Goal: Transaction & Acquisition: Register for event/course

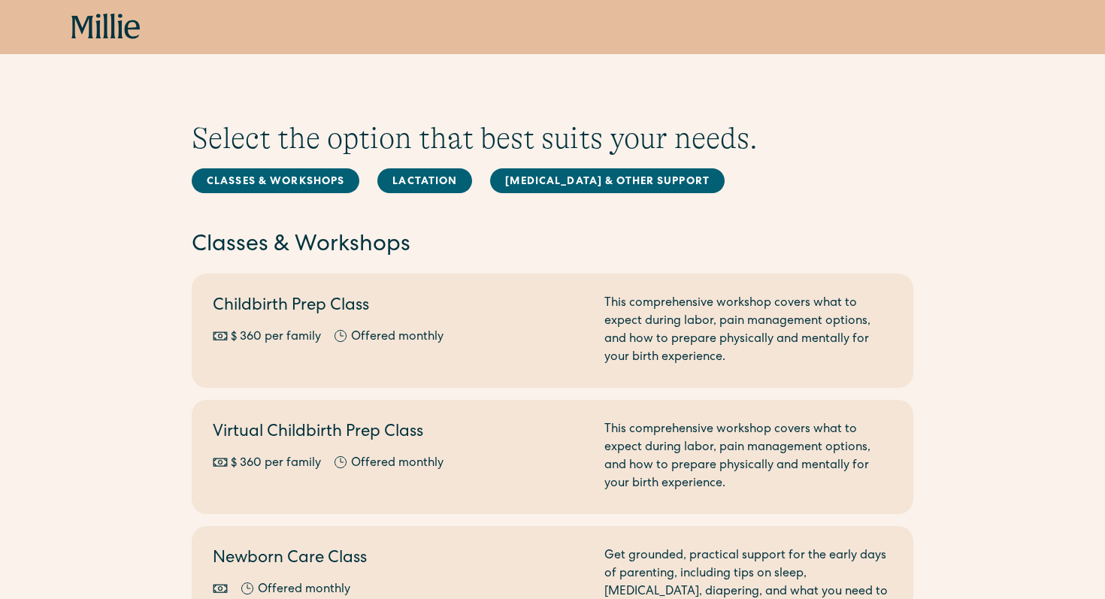
click at [89, 10] on div "Book now" at bounding box center [552, 27] width 1105 height 54
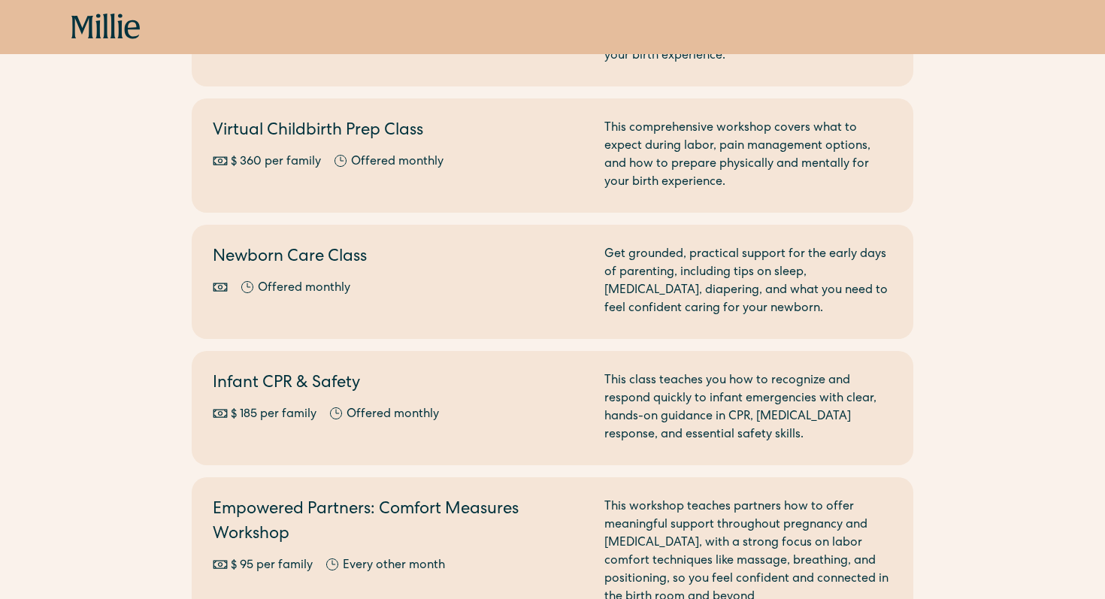
scroll to position [322, 0]
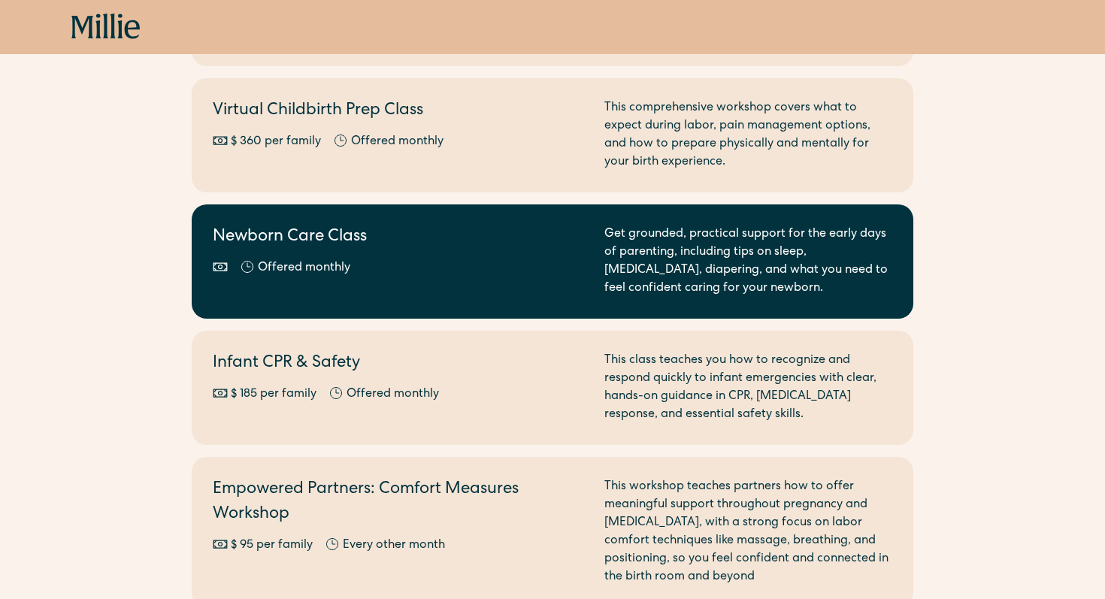
click at [310, 244] on h2 "Newborn Care Class" at bounding box center [400, 238] width 374 height 25
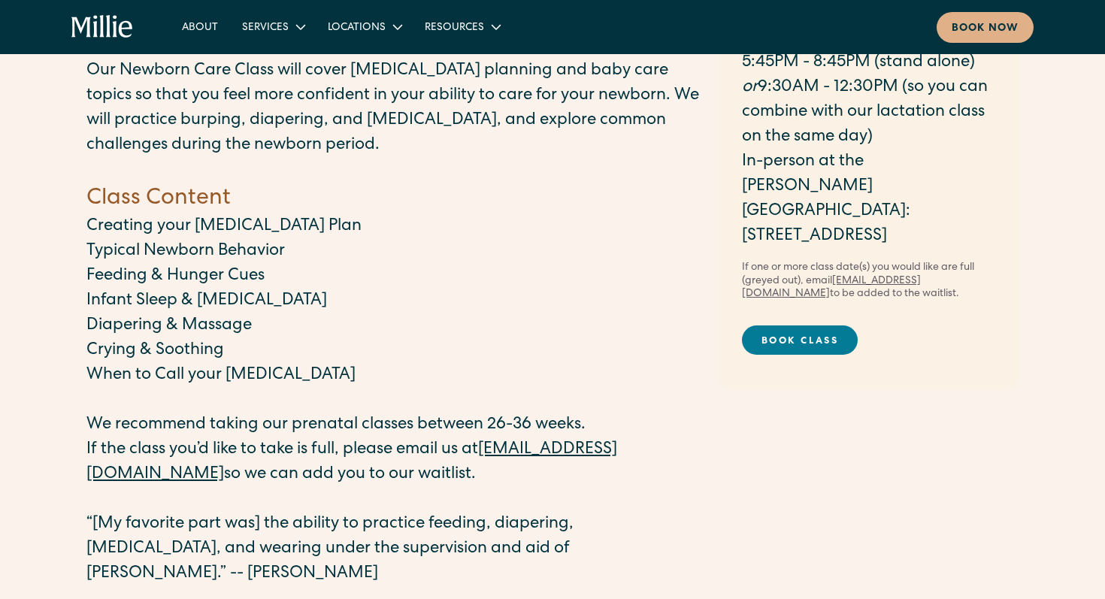
scroll to position [144, 0]
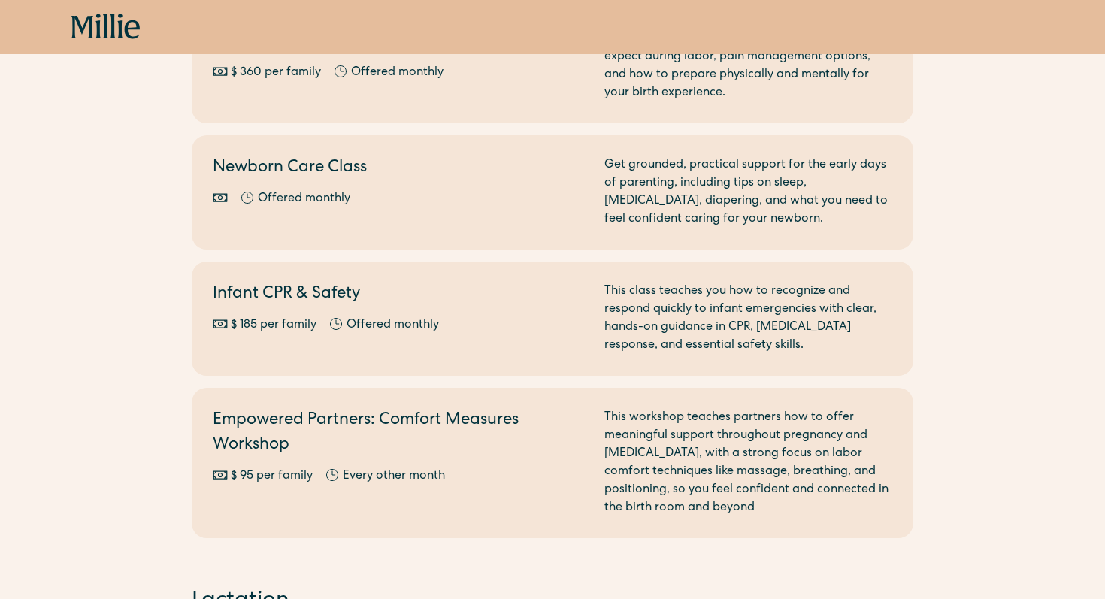
scroll to position [356, 0]
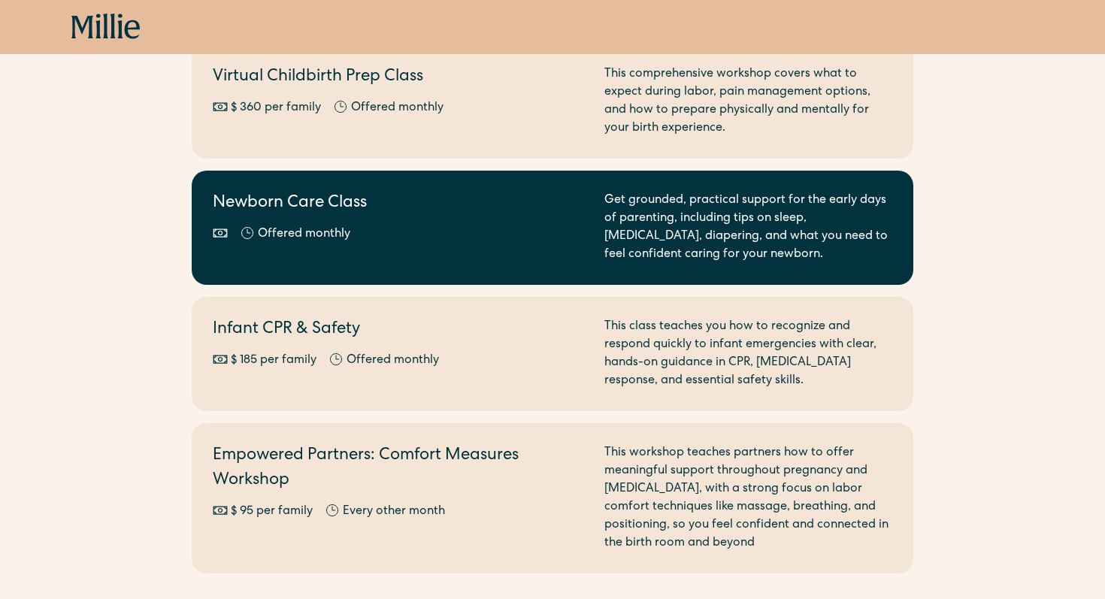
click at [613, 177] on link "Newborn Care Class Offered monthly Every other month Get grounded, practical su…" at bounding box center [553, 228] width 722 height 114
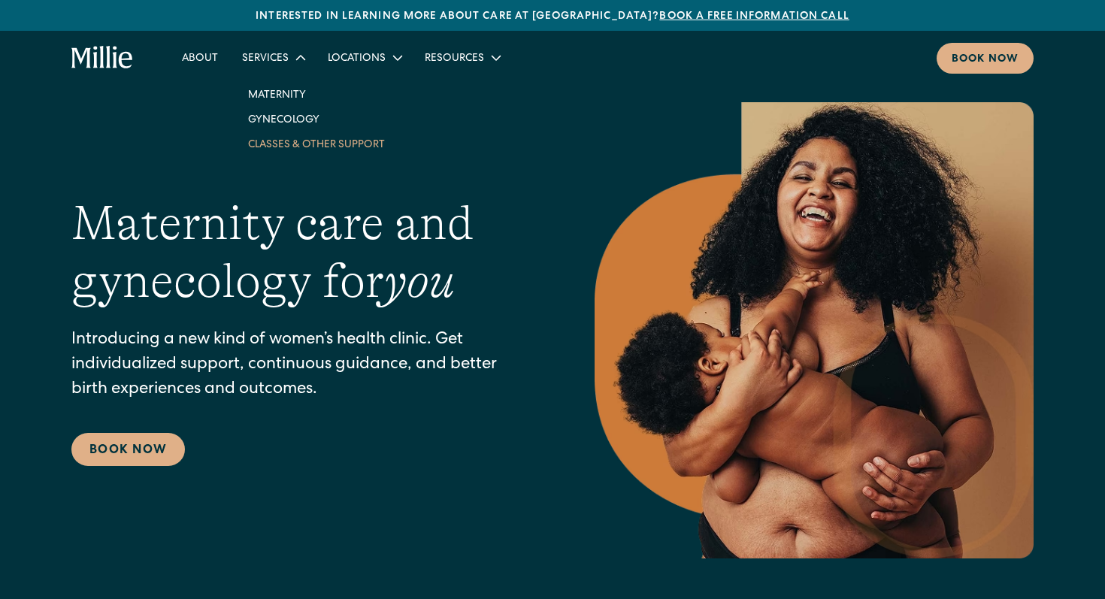
click at [279, 144] on link "Classes & Other Support" at bounding box center [316, 144] width 161 height 25
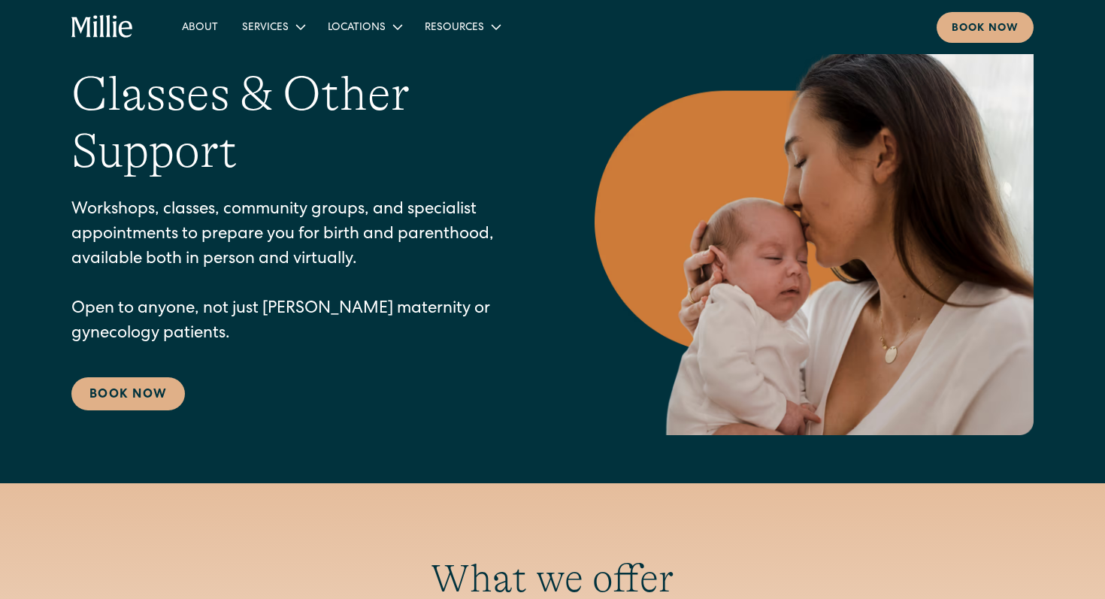
scroll to position [64, 0]
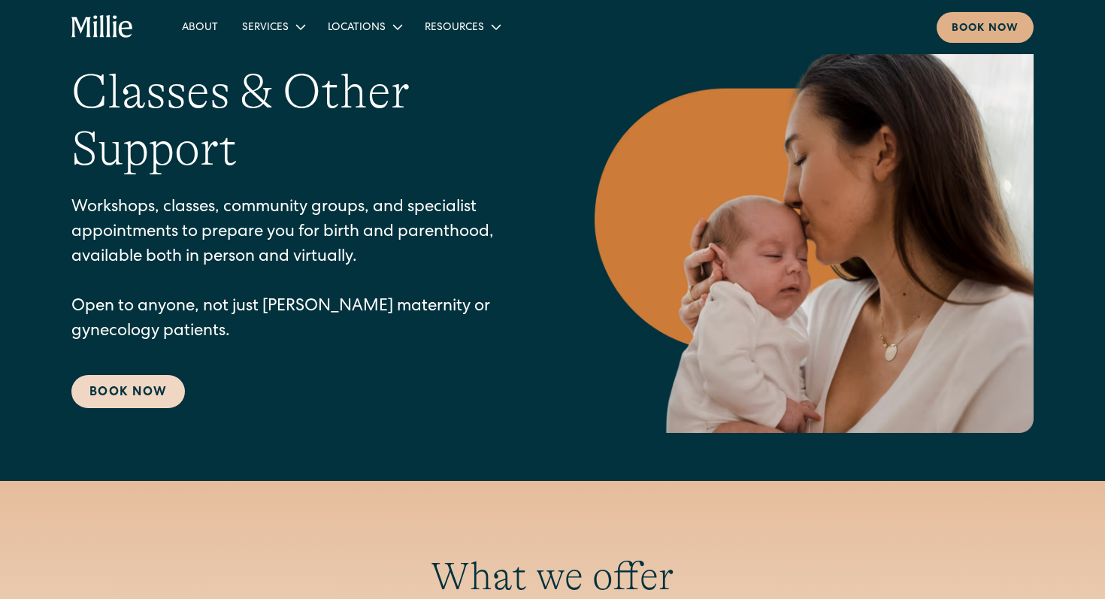
click at [92, 383] on link "Book Now" at bounding box center [128, 391] width 114 height 33
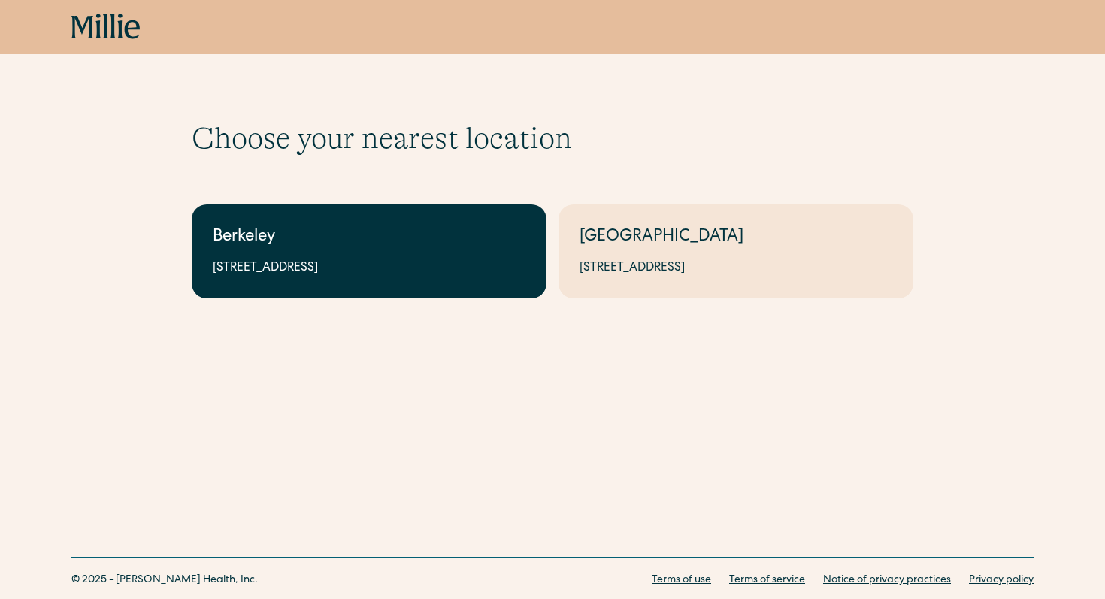
click at [323, 242] on div "Berkeley" at bounding box center [369, 238] width 313 height 25
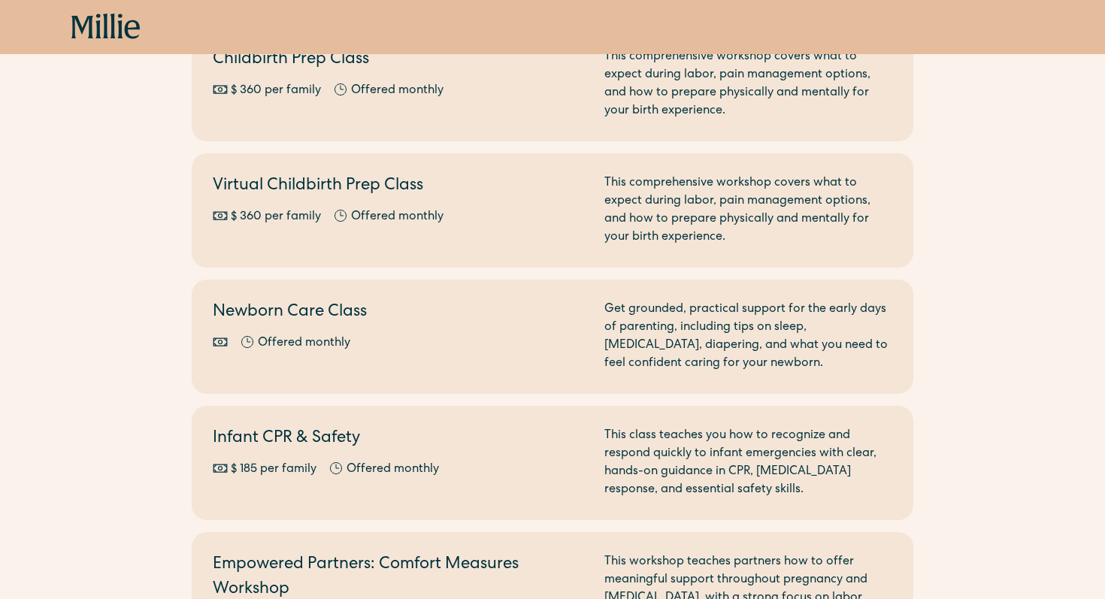
scroll to position [250, 0]
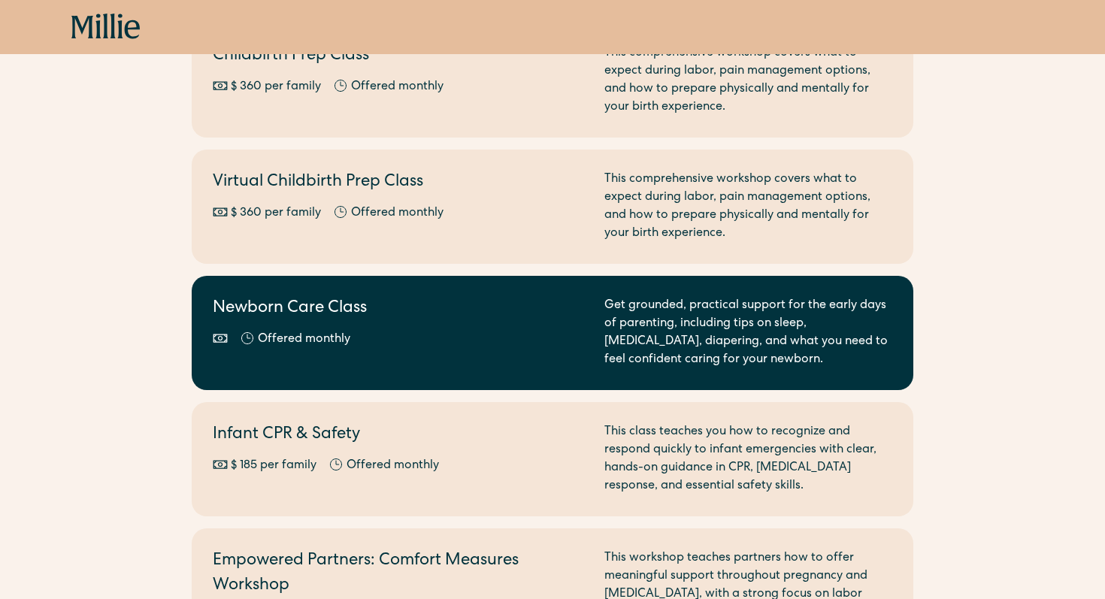
click at [220, 311] on h2 "Newborn Care Class" at bounding box center [400, 309] width 374 height 25
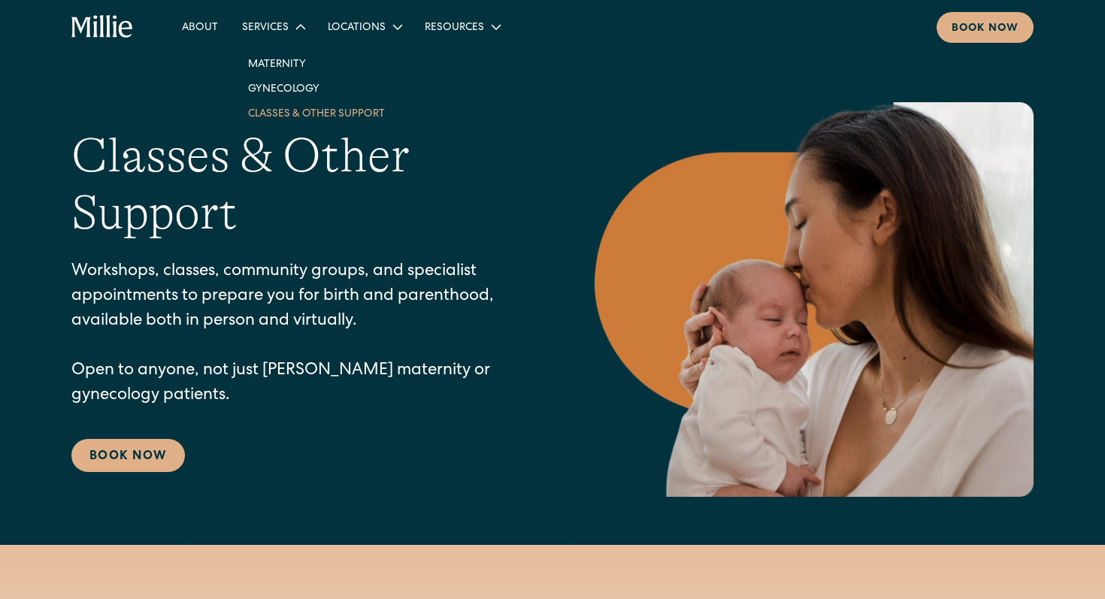
click at [276, 111] on link "Classes & Other Support" at bounding box center [316, 113] width 161 height 25
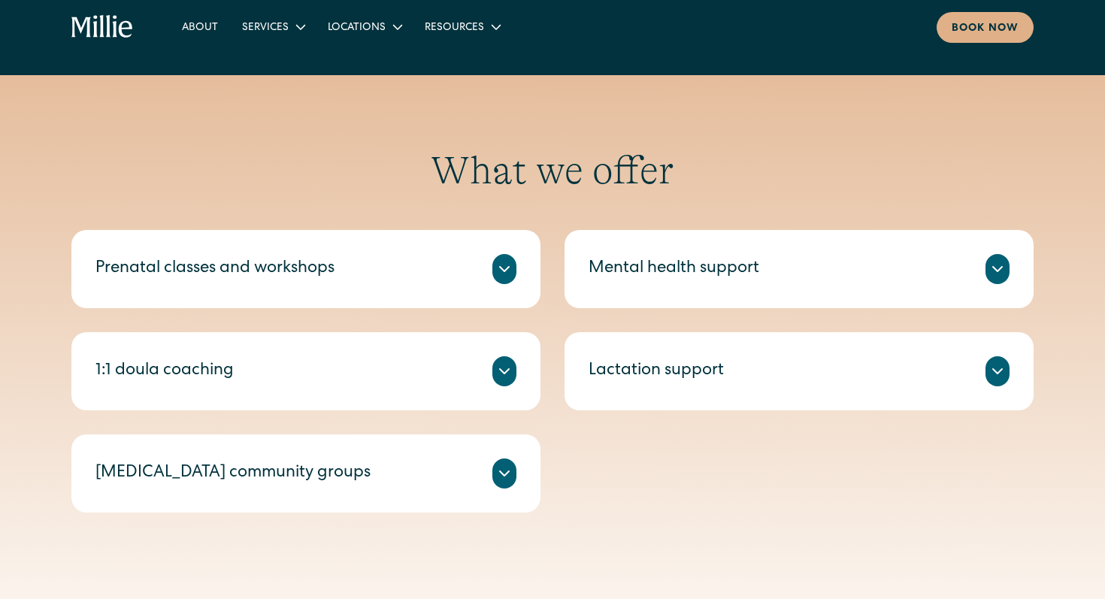
scroll to position [421, 0]
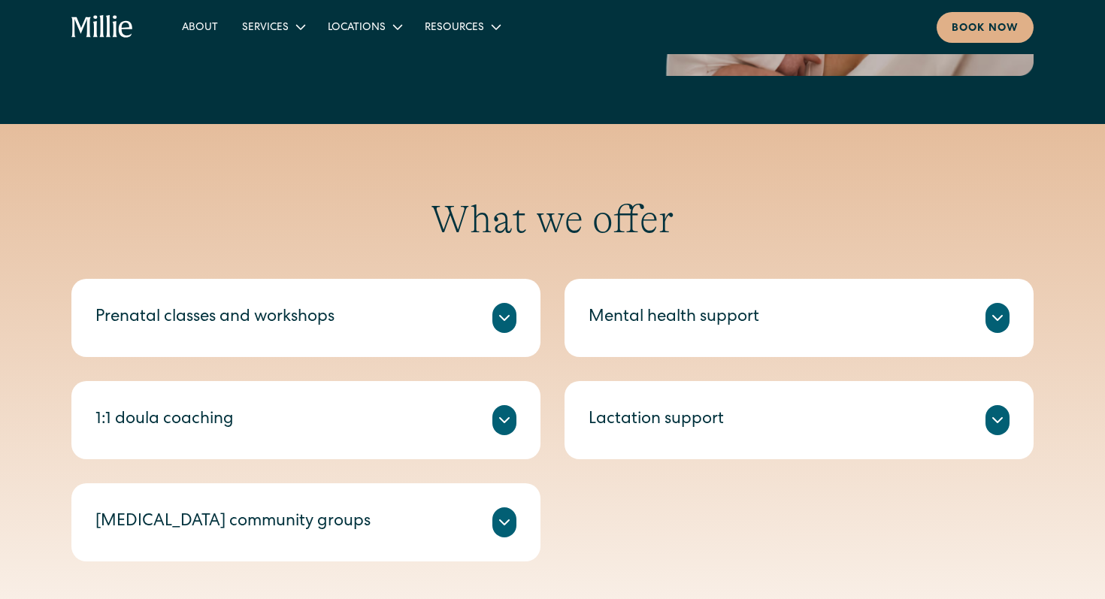
click at [381, 323] on div "Prenatal classes and workshops" at bounding box center [305, 318] width 421 height 30
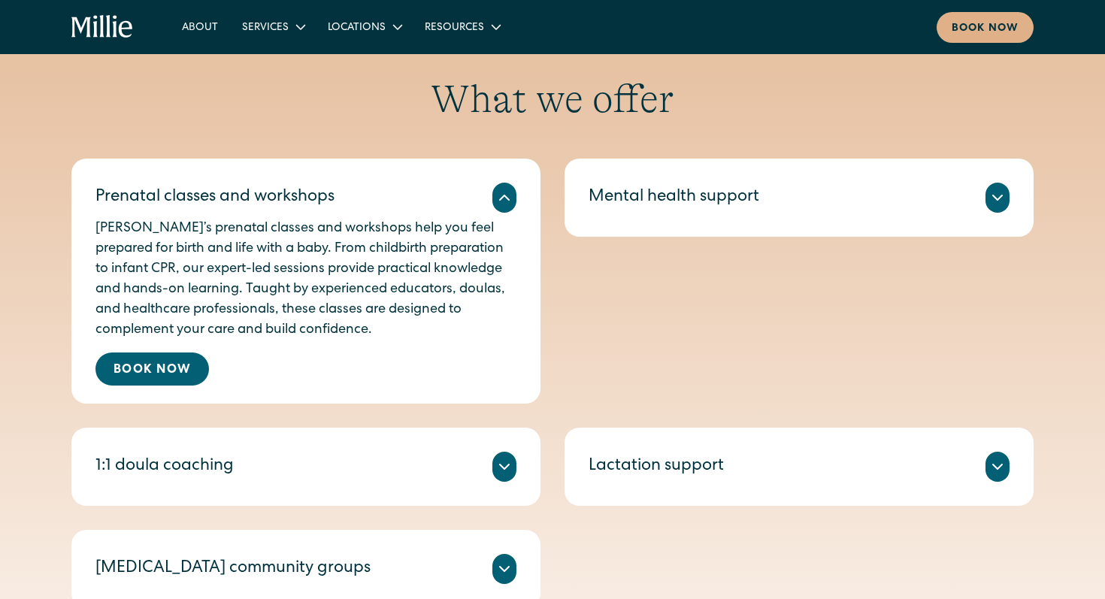
scroll to position [586, 0]
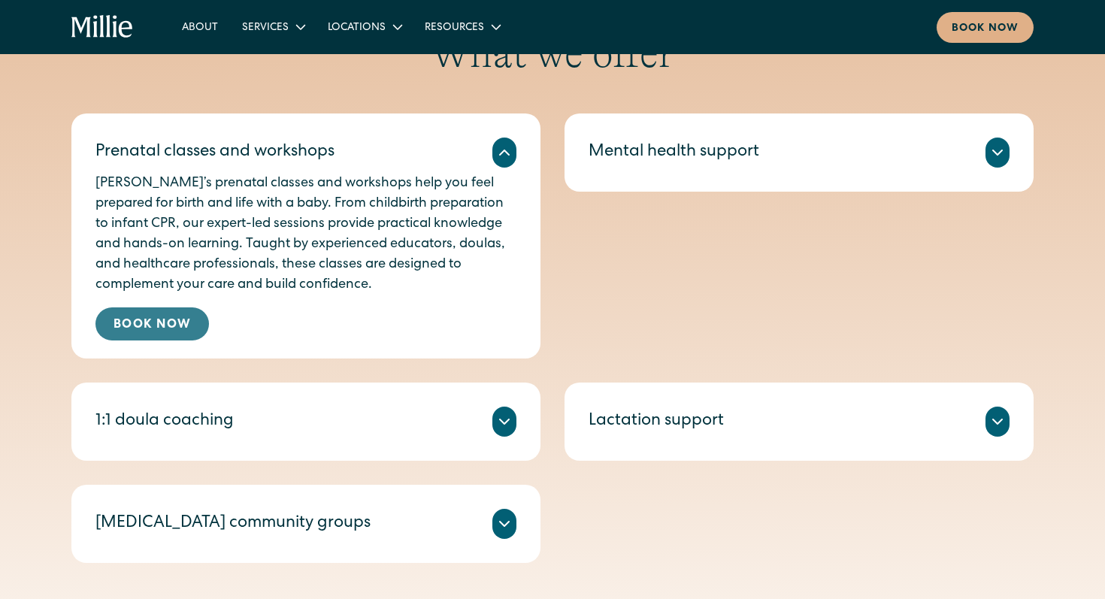
click at [168, 317] on link "Book Now" at bounding box center [152, 323] width 114 height 33
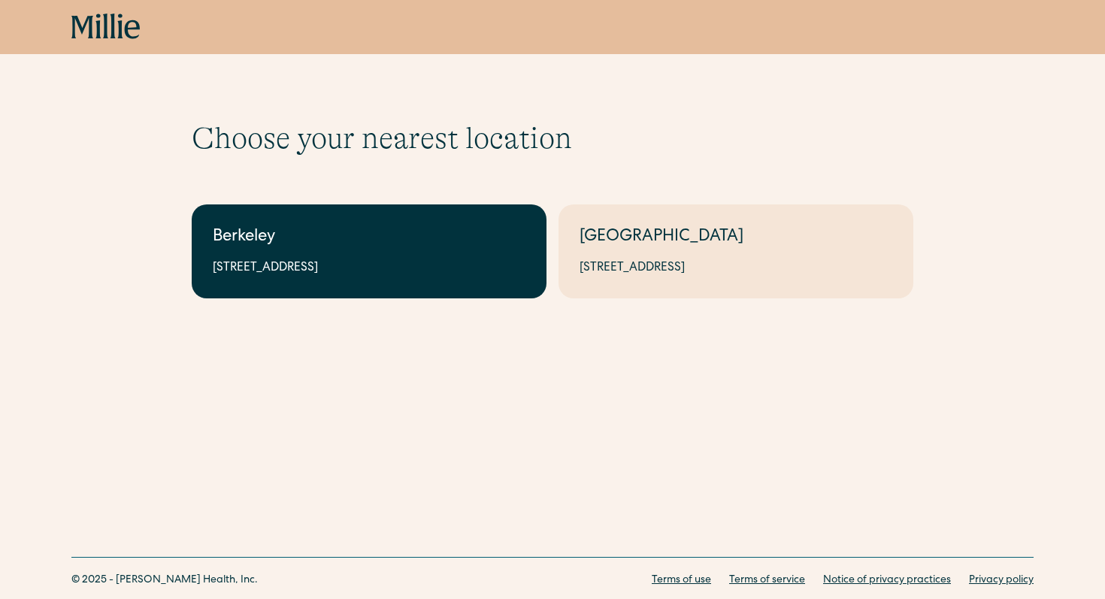
click at [330, 212] on link "Berkeley [STREET_ADDRESS]" at bounding box center [369, 251] width 355 height 94
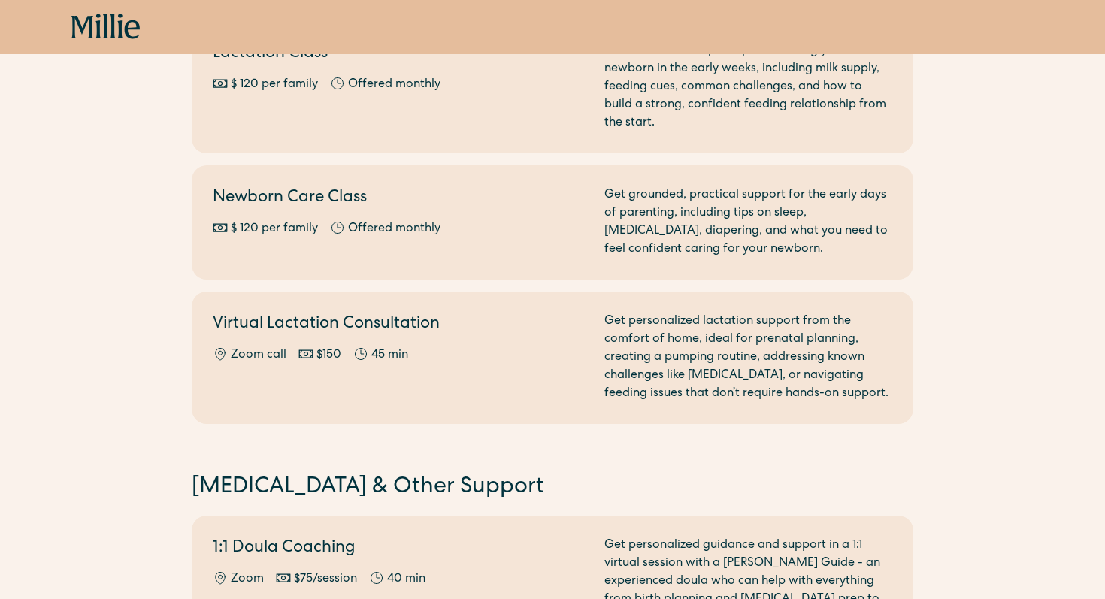
scroll to position [998, 0]
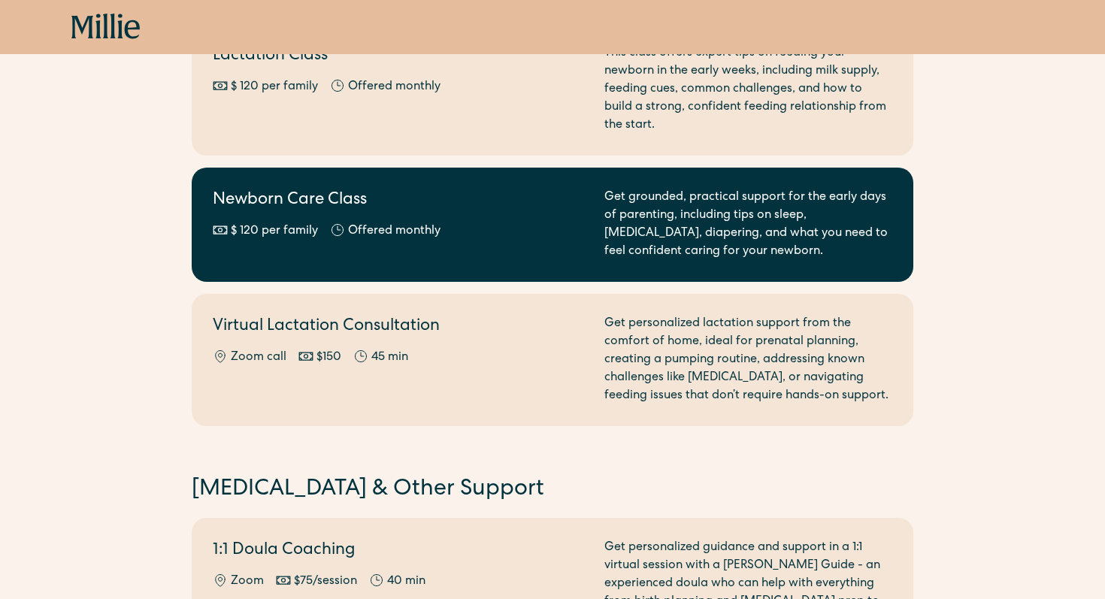
click at [326, 244] on div "Newborn Care Class $ 120 per family Offered monthly Every other month" at bounding box center [400, 225] width 374 height 72
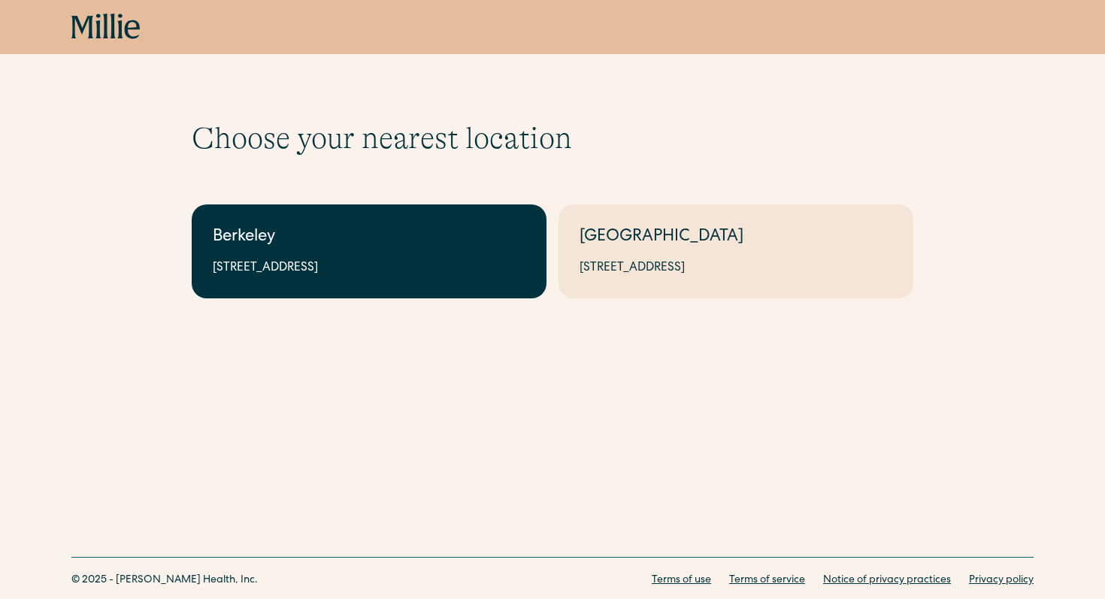
click at [309, 282] on link "Berkeley [STREET_ADDRESS]" at bounding box center [369, 251] width 355 height 94
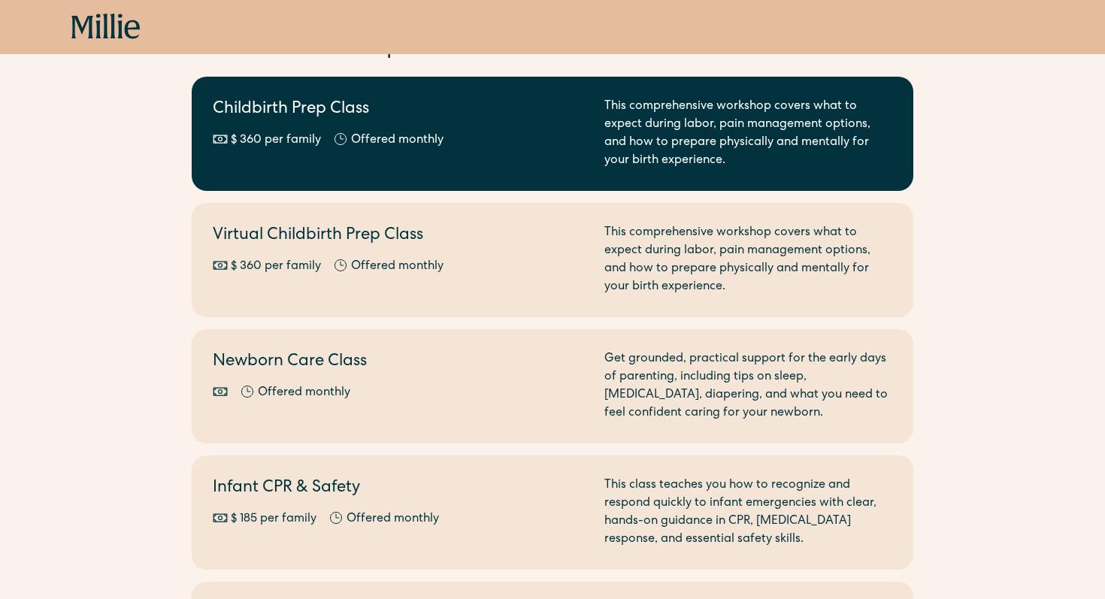
scroll to position [201, 0]
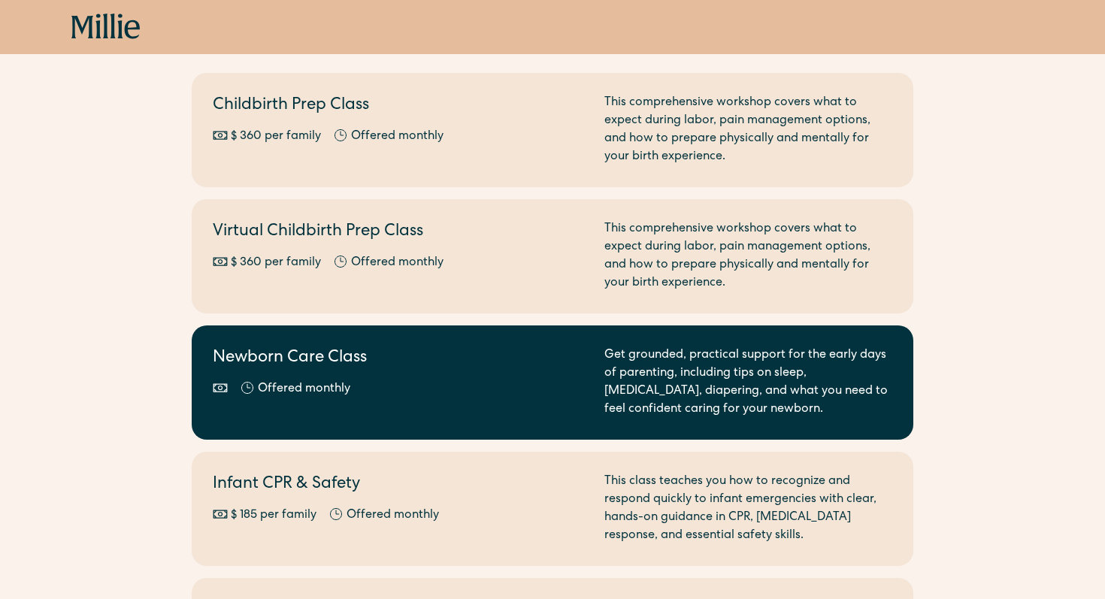
click at [323, 419] on link "Newborn Care Class Offered monthly Every other month Get grounded, practical su…" at bounding box center [553, 383] width 722 height 114
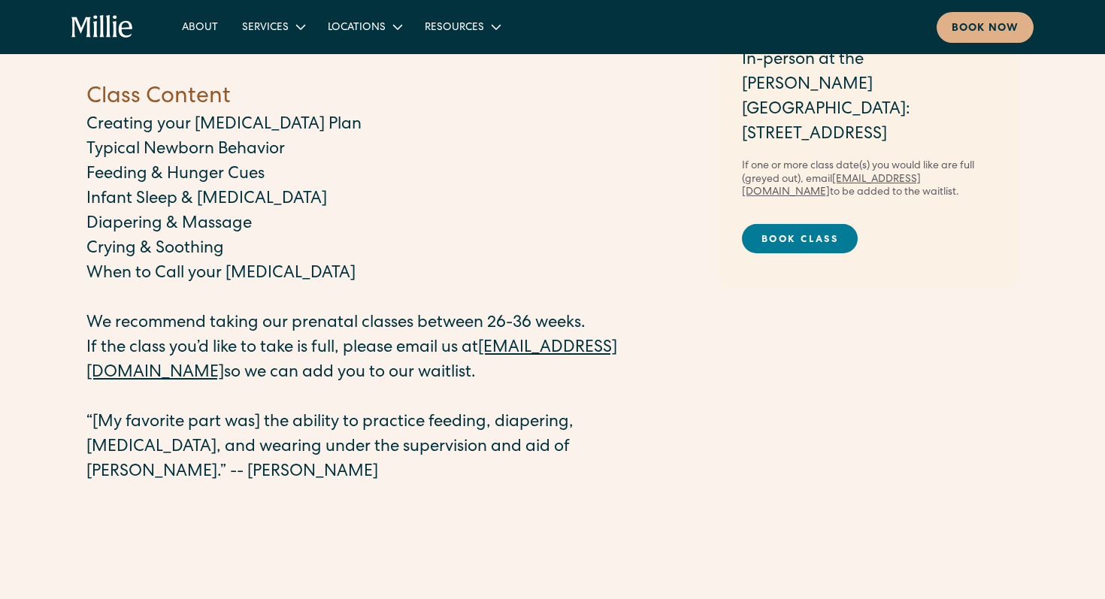
scroll to position [239, 0]
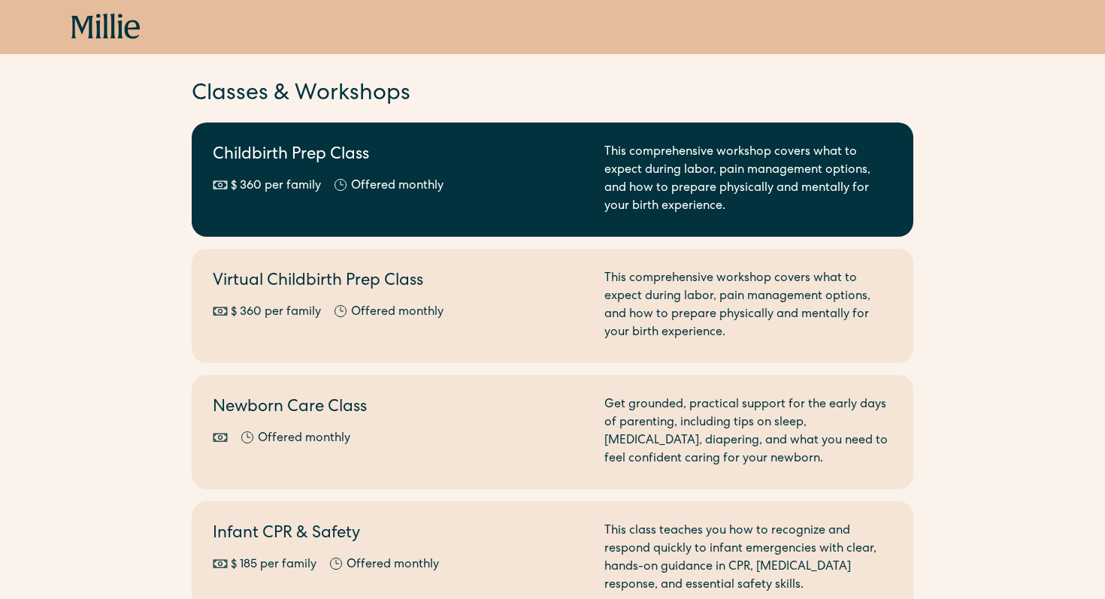
scroll to position [201, 0]
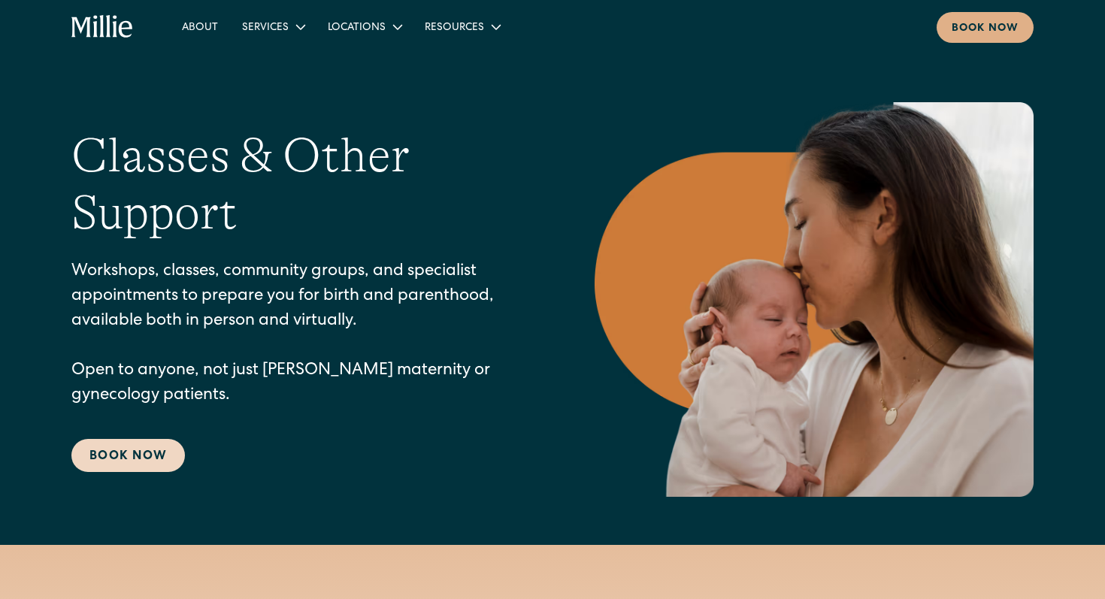
click at [121, 462] on link "Book Now" at bounding box center [128, 455] width 114 height 33
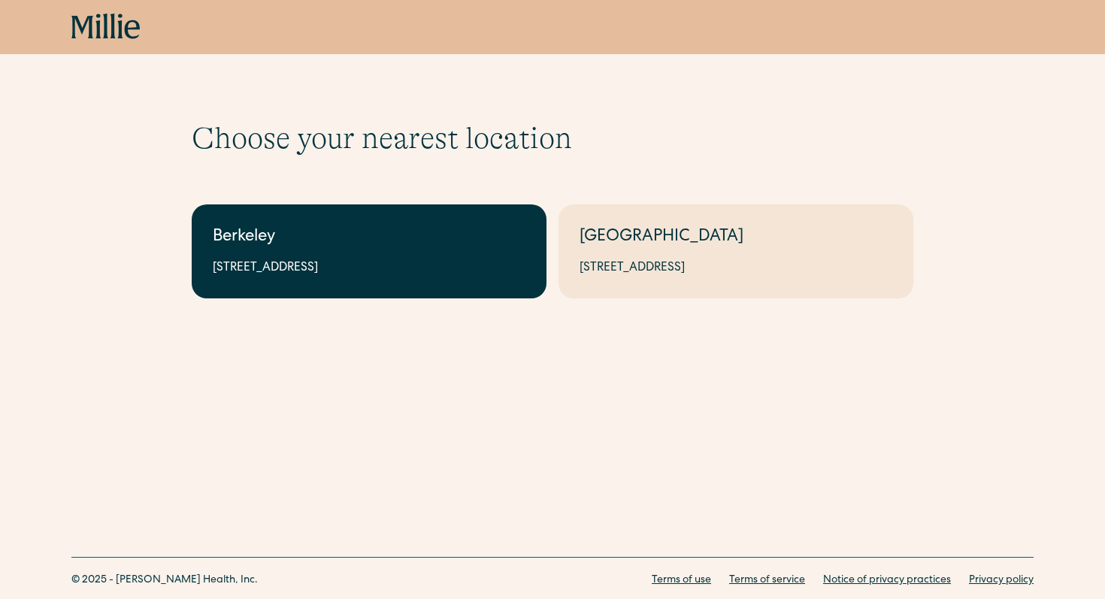
click at [330, 261] on div "2999 Regent St, Suite 524, Berkeley, CA 94705" at bounding box center [369, 268] width 313 height 18
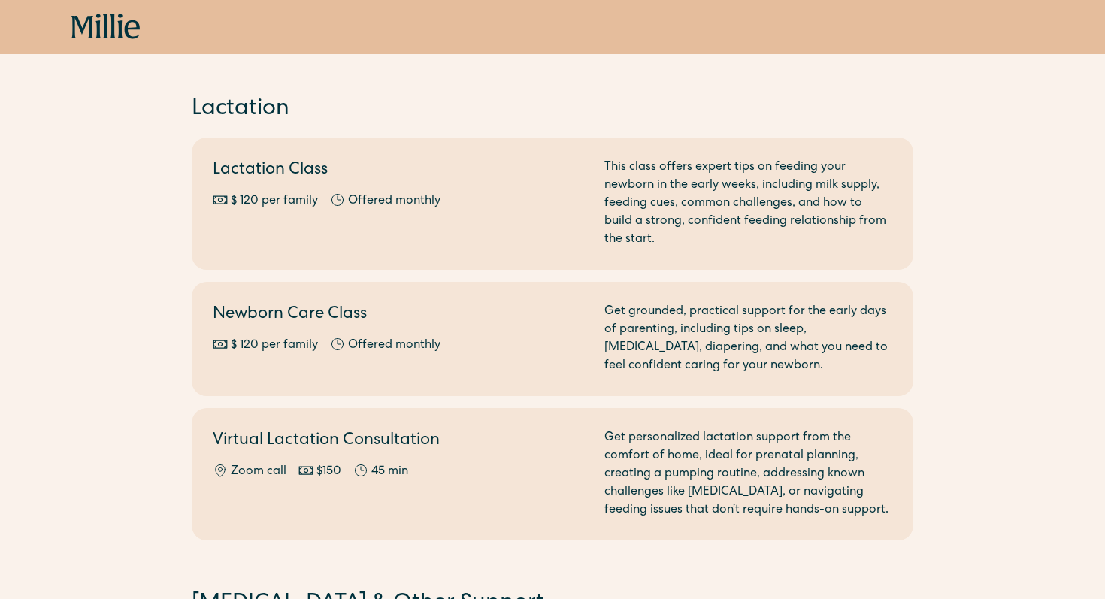
scroll to position [883, 0]
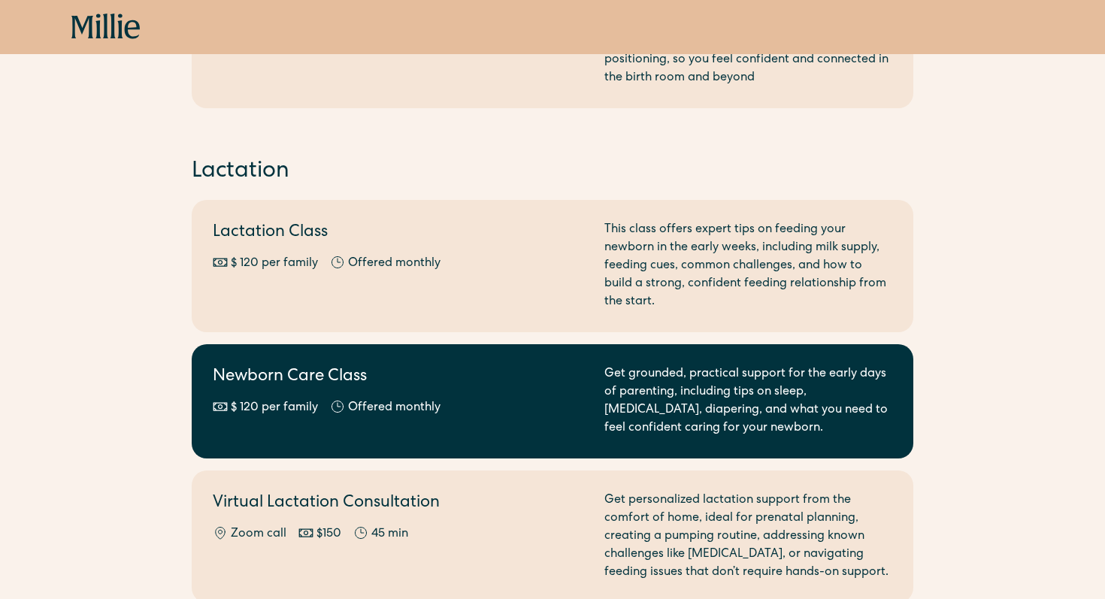
scroll to position [839, 0]
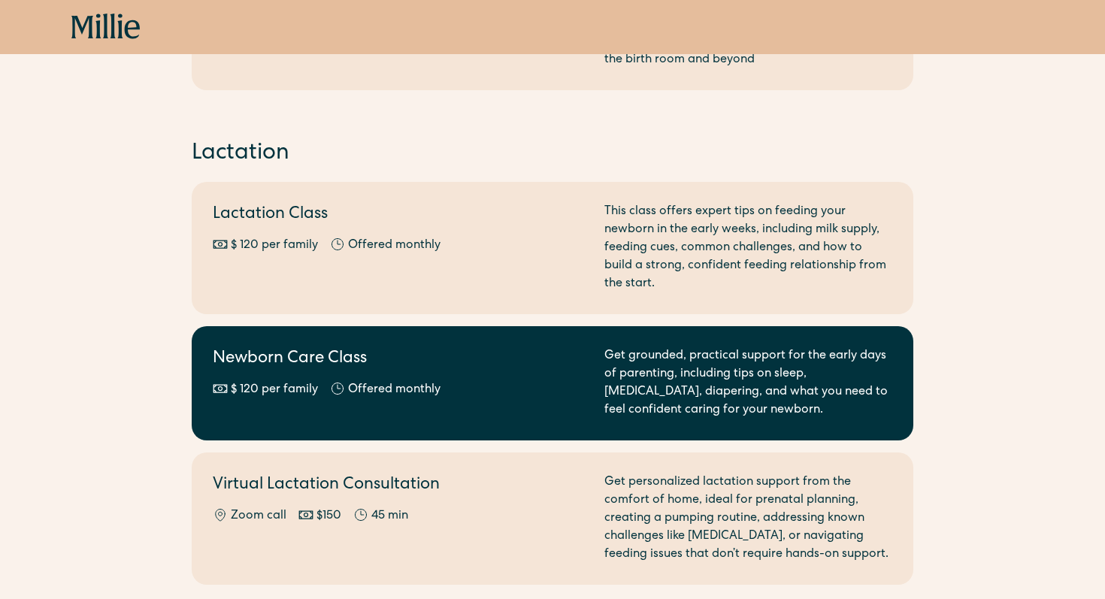
click at [388, 355] on h2 "Newborn Care Class" at bounding box center [400, 359] width 374 height 25
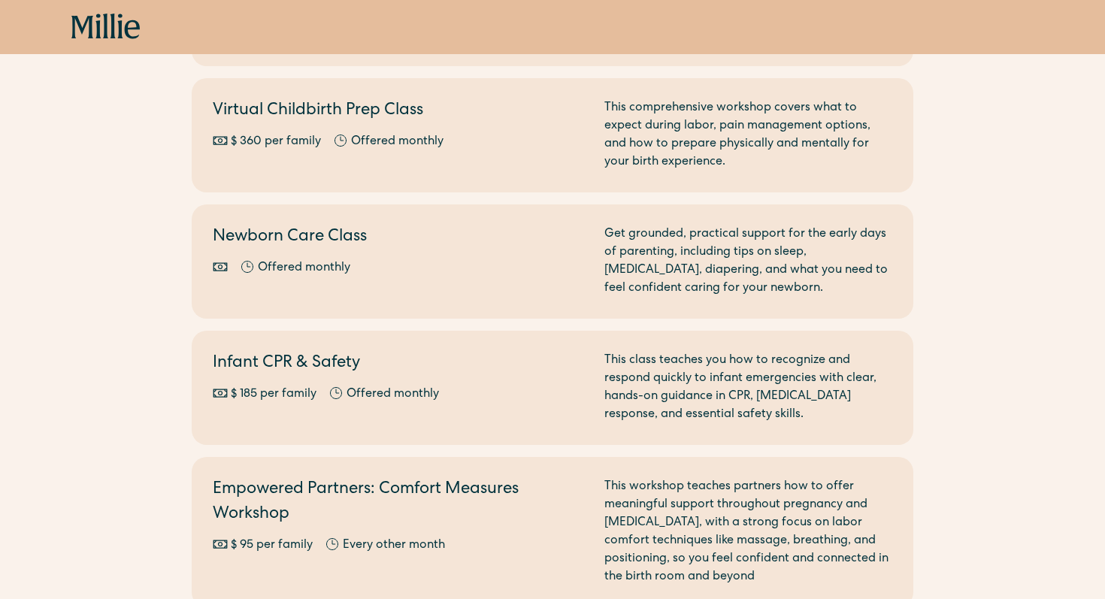
scroll to position [321, 0]
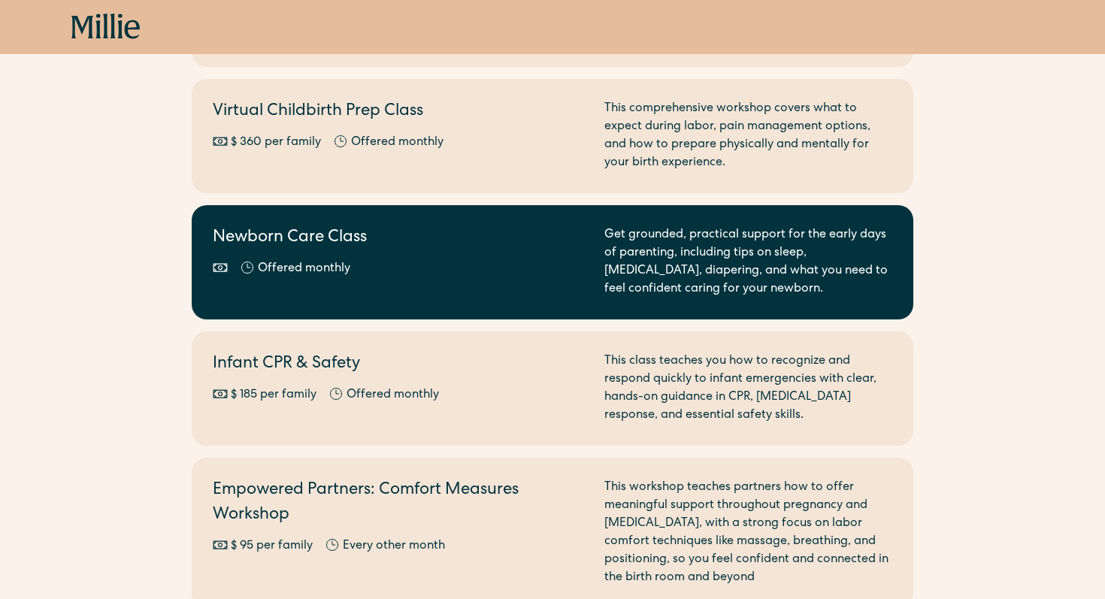
click at [307, 223] on link "Newborn Care Class Offered monthly Every other month Get grounded, practical su…" at bounding box center [553, 262] width 722 height 114
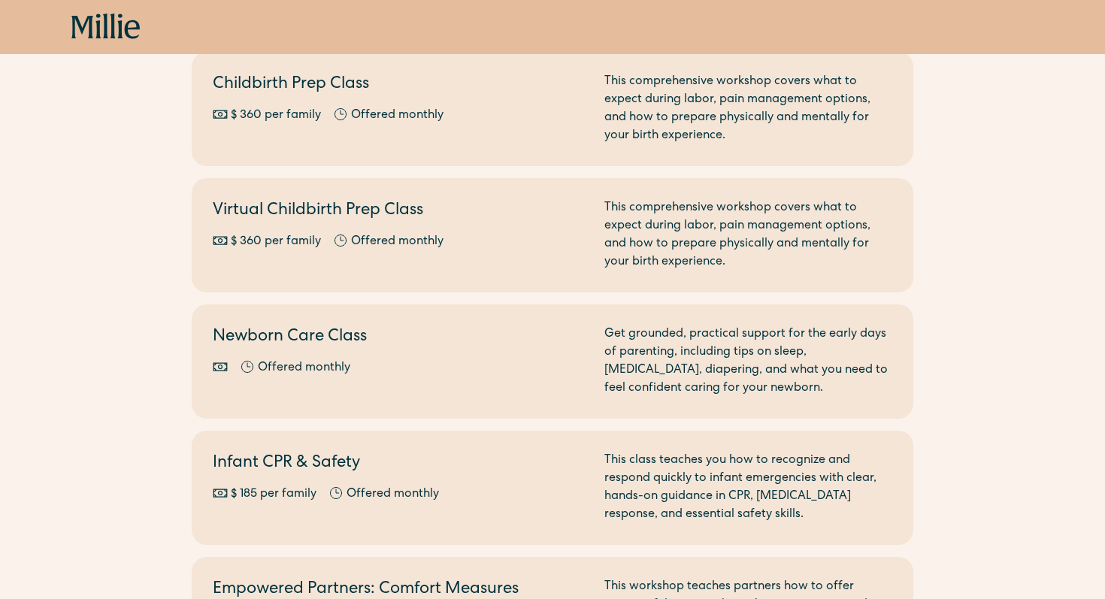
scroll to position [223, 0]
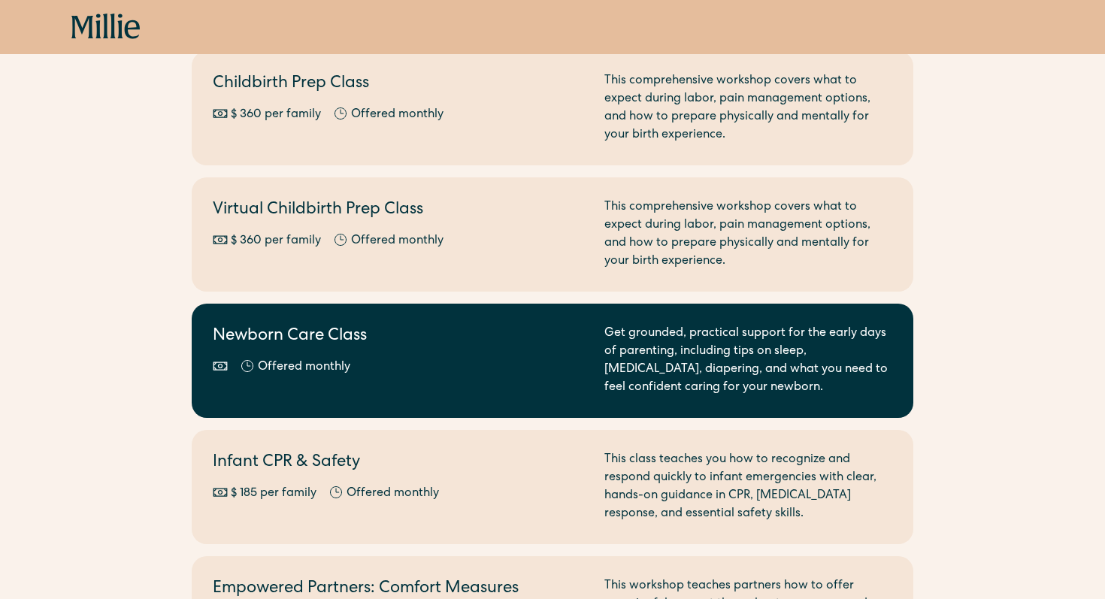
click at [231, 329] on h2 "Newborn Care Class" at bounding box center [400, 337] width 374 height 25
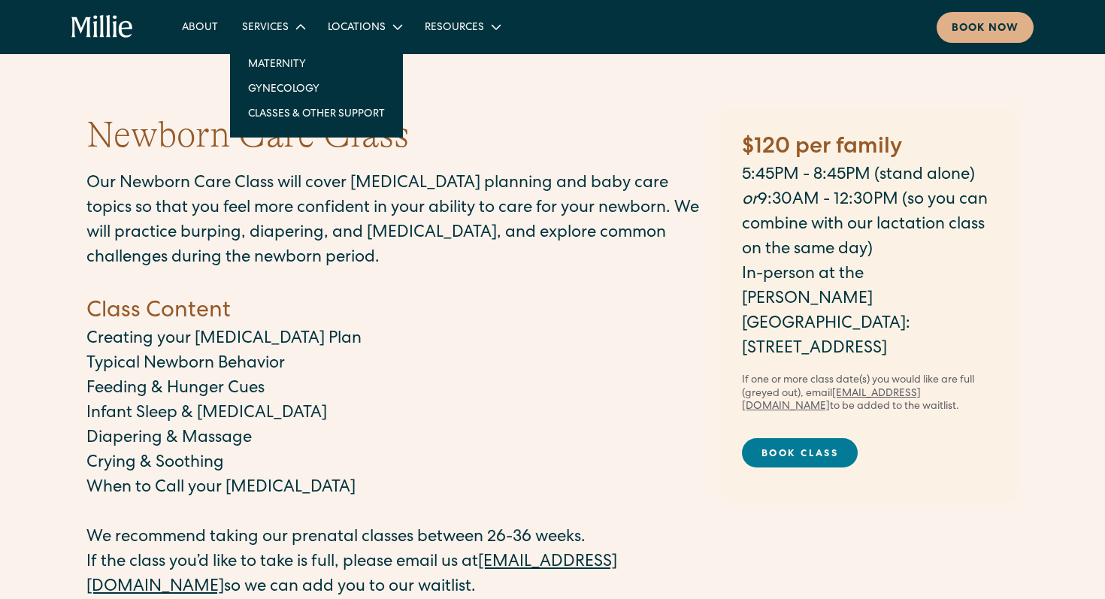
click at [261, 26] on div "Services" at bounding box center [265, 28] width 47 height 16
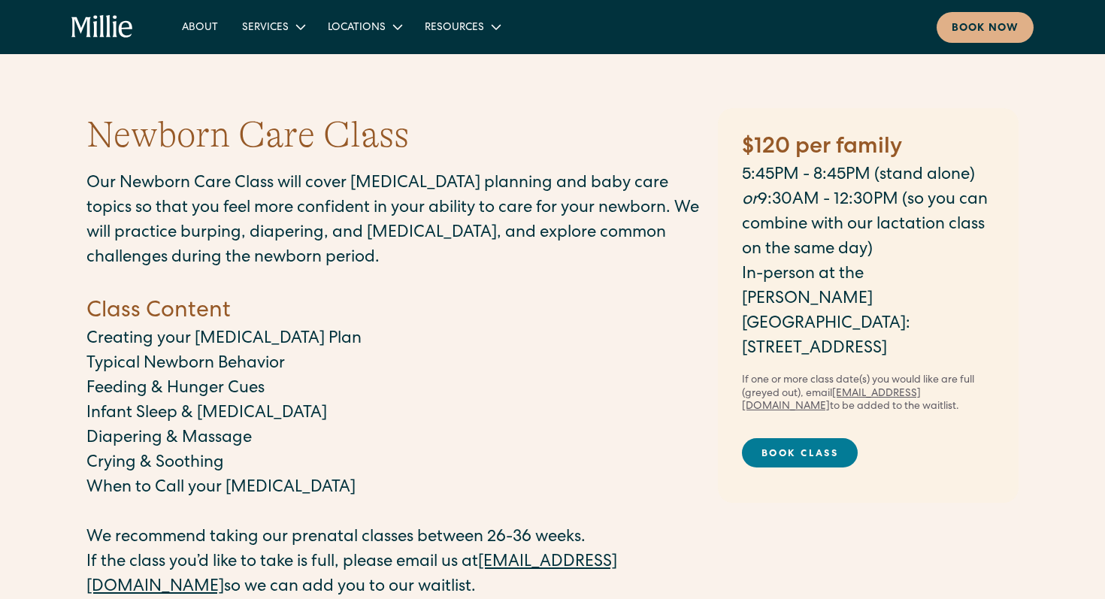
click at [80, 16] on icon "home" at bounding box center [102, 27] width 62 height 24
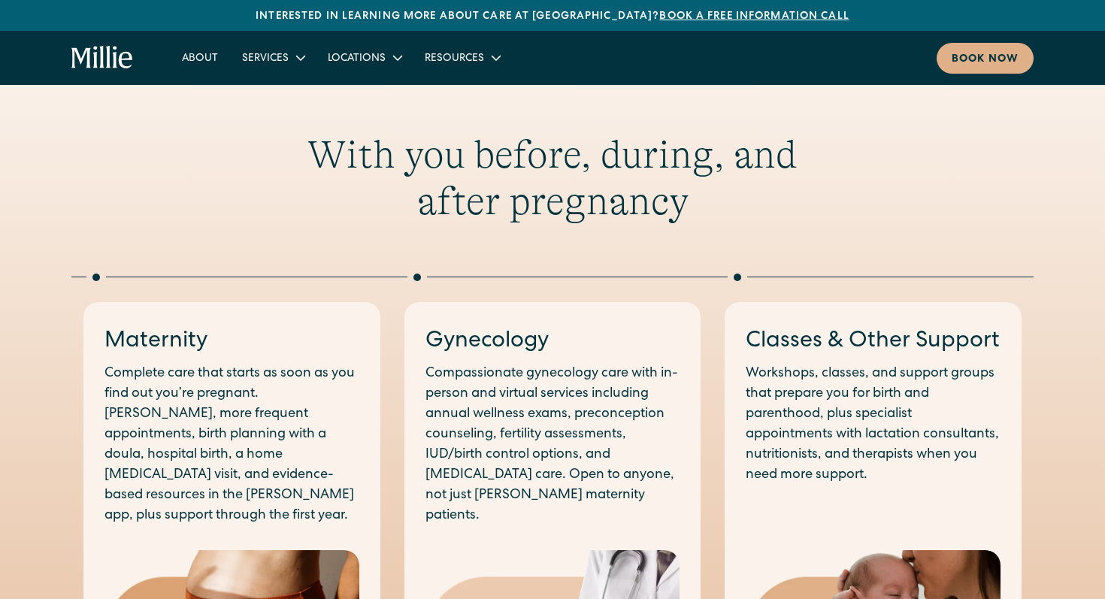
scroll to position [656, 0]
click at [827, 335] on h3 "Classes & Other Support" at bounding box center [873, 343] width 255 height 32
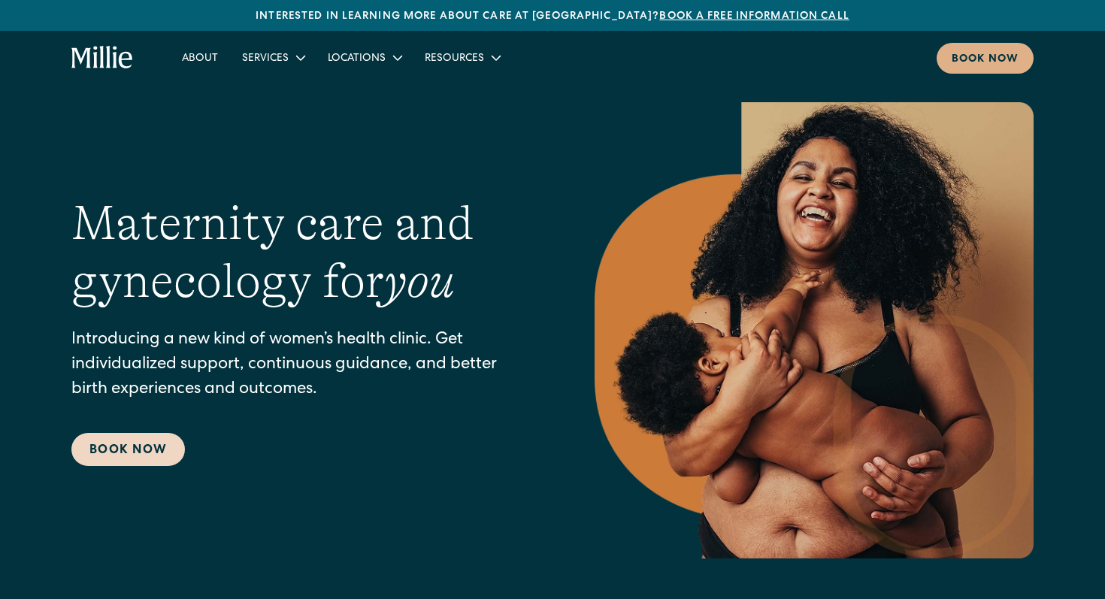
click at [101, 447] on link "Book Now" at bounding box center [128, 449] width 114 height 33
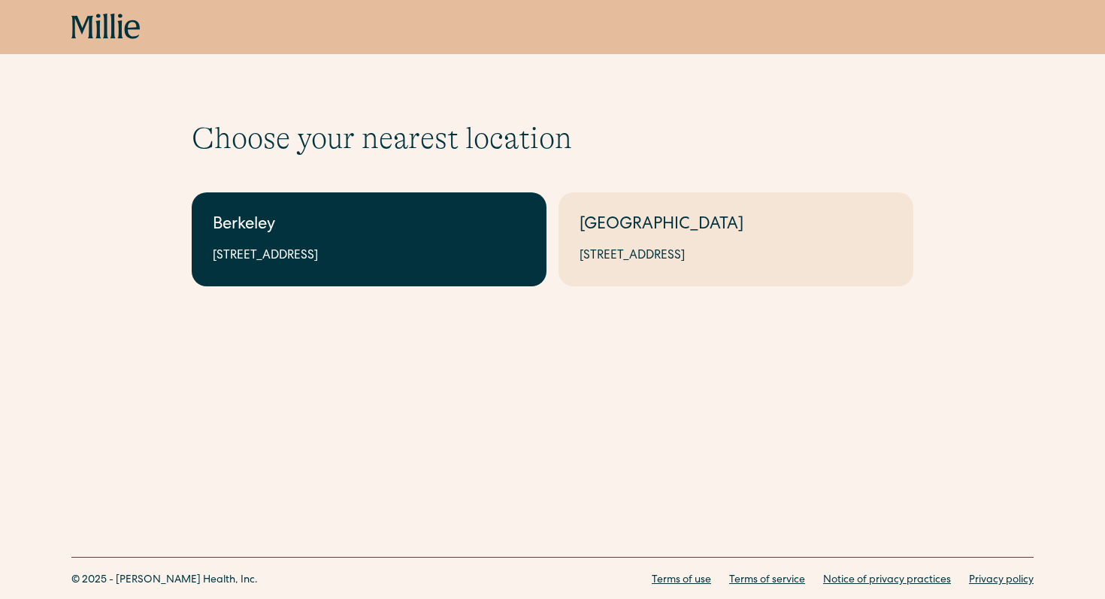
click at [313, 238] on link "Berkeley 2999 Regent St, Suite 524, Berkeley, CA 94705" at bounding box center [369, 239] width 355 height 94
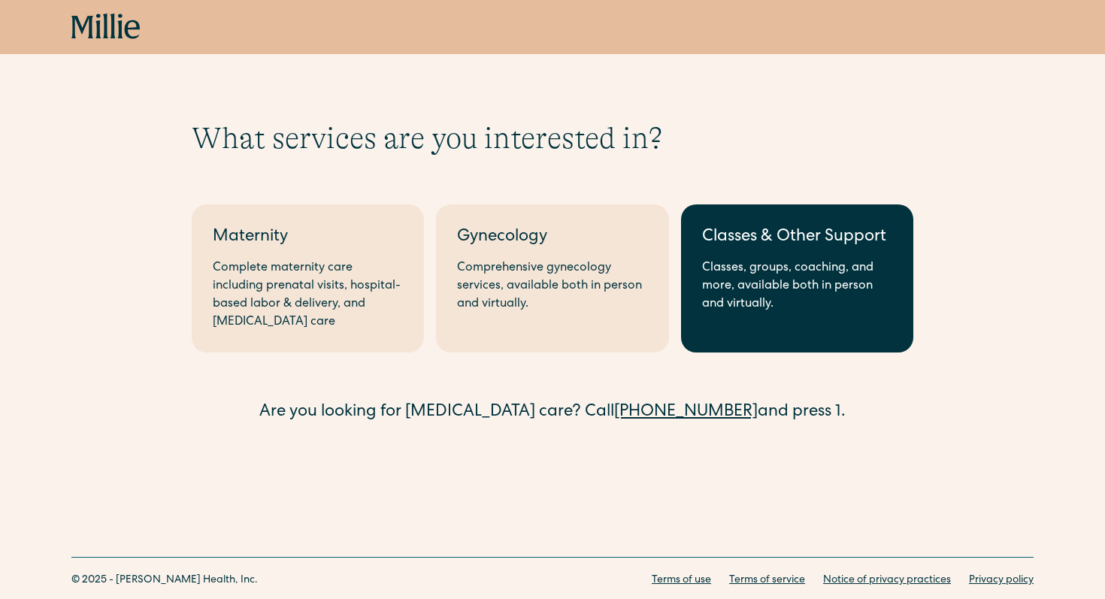
click at [816, 217] on link "Classes & Other Support Classes, groups, coaching, and more, available both in …" at bounding box center [797, 278] width 232 height 148
click at [768, 283] on div "Classes, groups, coaching, and more, available both in person and virtually." at bounding box center [797, 286] width 190 height 54
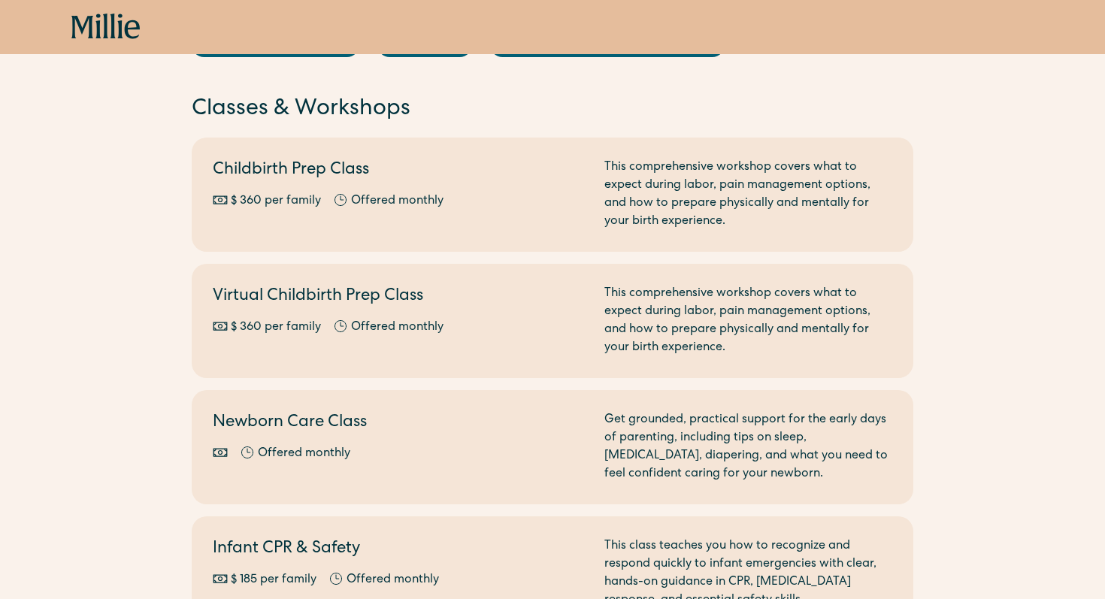
scroll to position [135, 0]
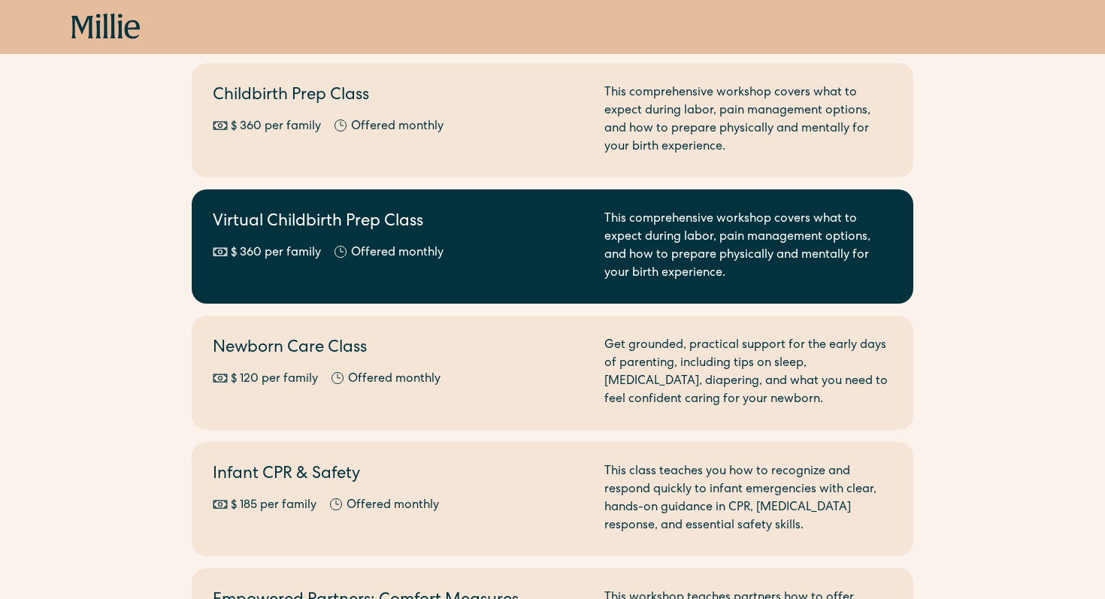
scroll to position [217, 0]
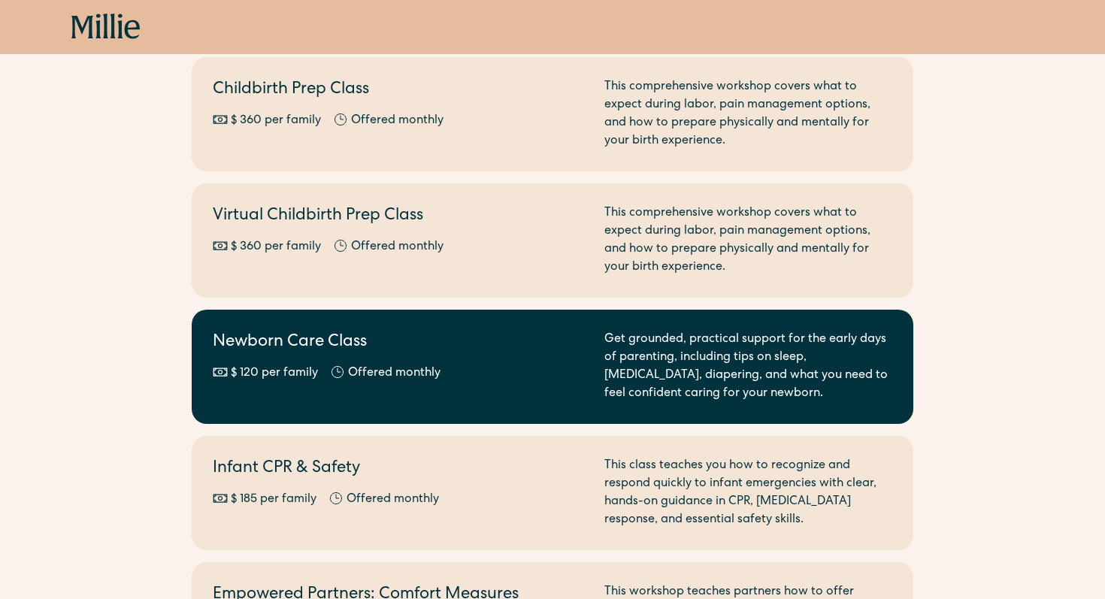
click at [243, 345] on h2 "Newborn Care Class" at bounding box center [400, 343] width 374 height 25
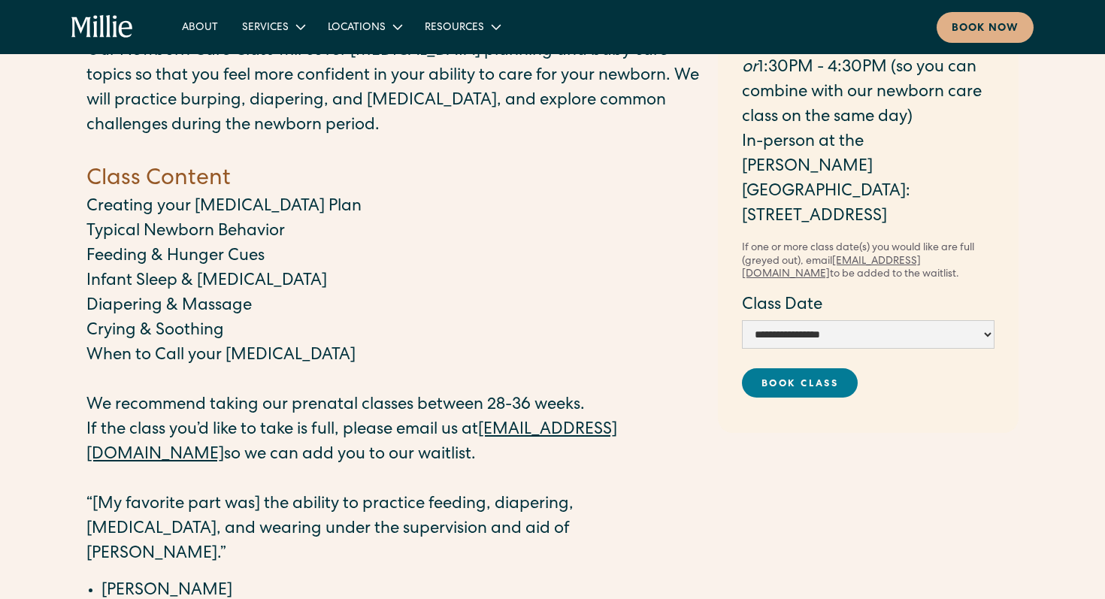
scroll to position [139, 0]
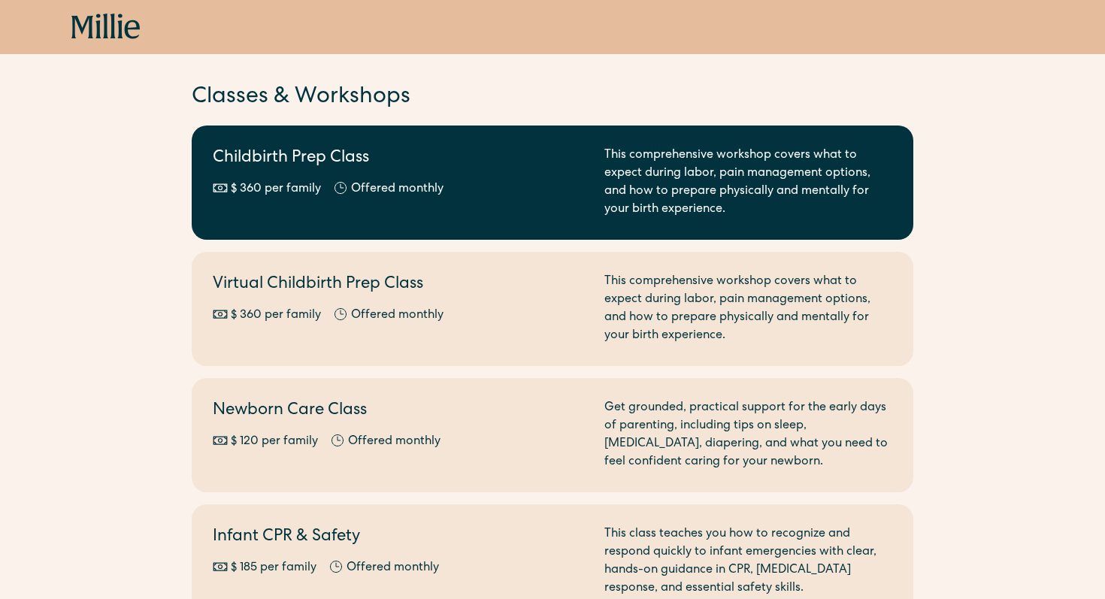
scroll to position [347, 0]
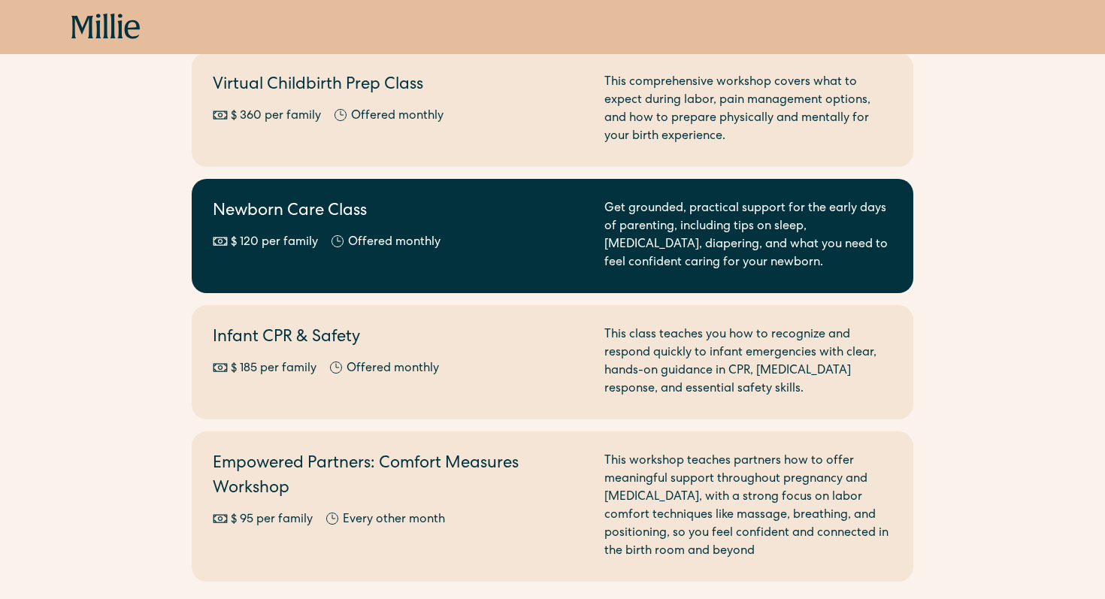
click at [334, 189] on link "Newborn Care Class $ 120 per family Offered monthly Every other month Get groun…" at bounding box center [553, 236] width 722 height 114
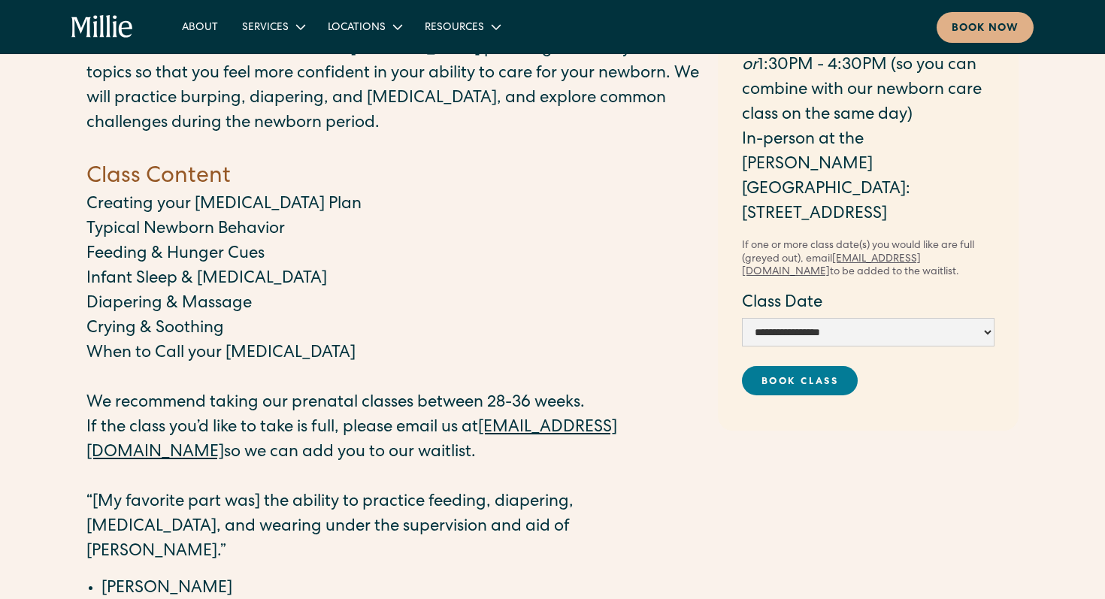
scroll to position [247, 0]
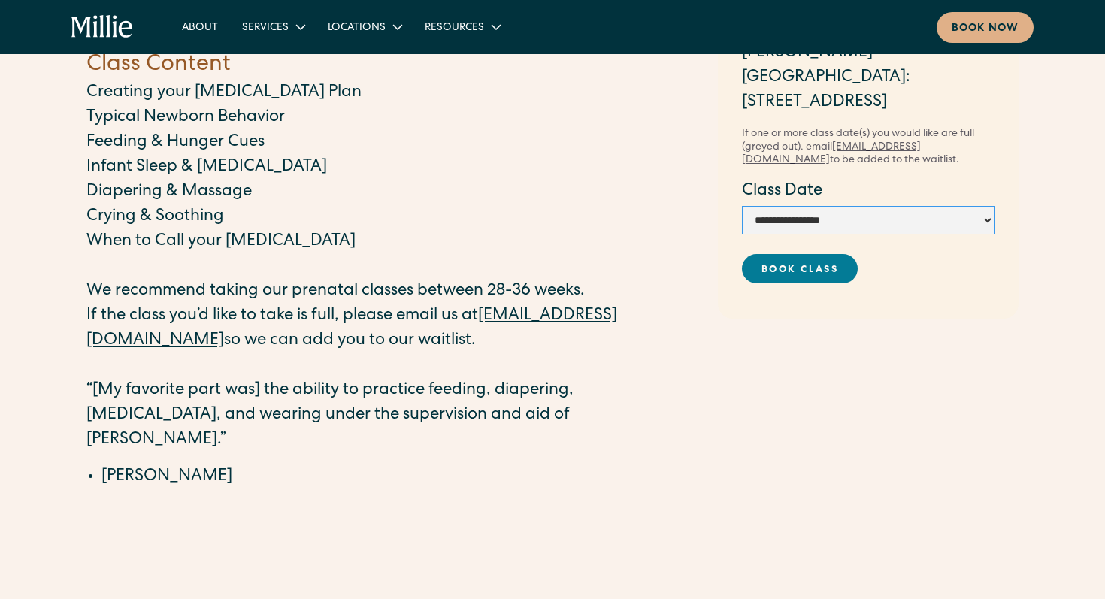
click at [835, 206] on select "**********" at bounding box center [868, 220] width 253 height 29
select select "**********"
click at [742, 206] on select "**********" at bounding box center [868, 220] width 253 height 29
click at [838, 254] on link "Book Class" at bounding box center [800, 268] width 116 height 29
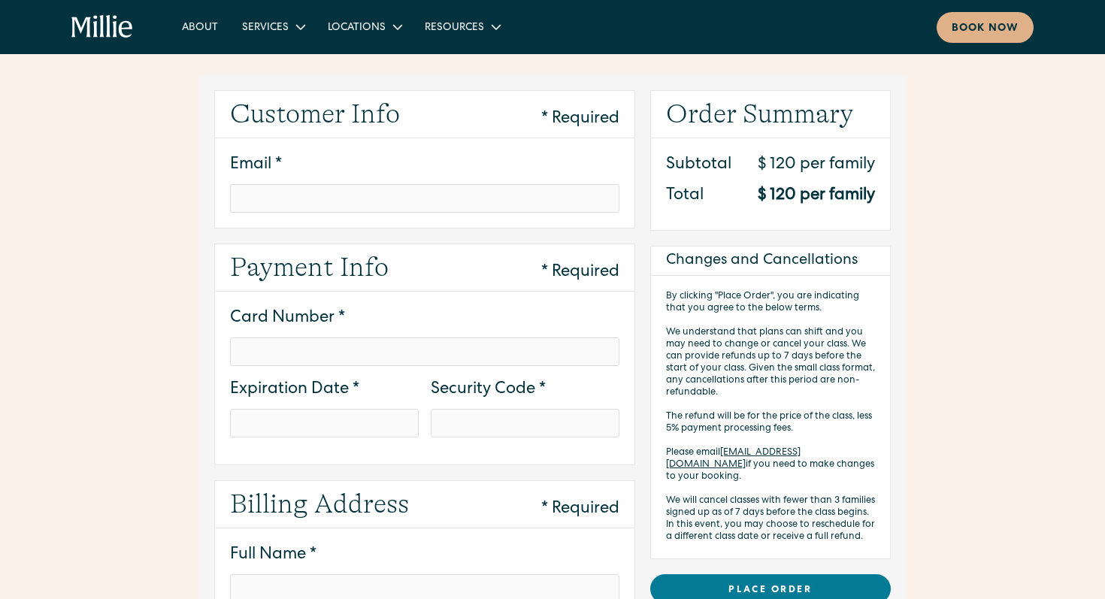
click at [108, 21] on icon "home" at bounding box center [108, 26] width 5 height 23
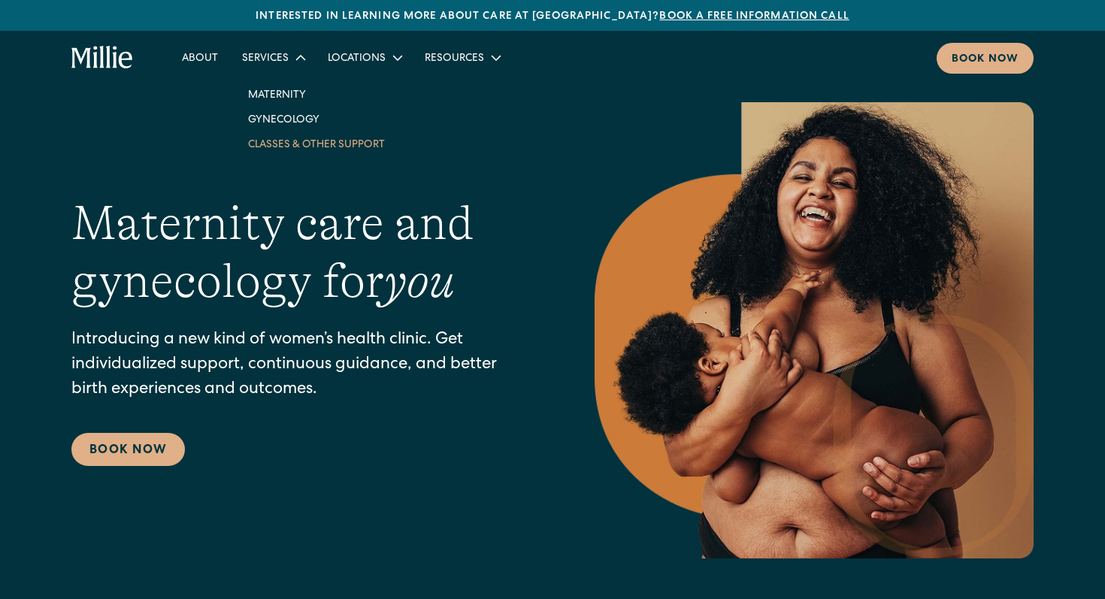
click at [295, 143] on link "Classes & Other Support" at bounding box center [316, 144] width 161 height 25
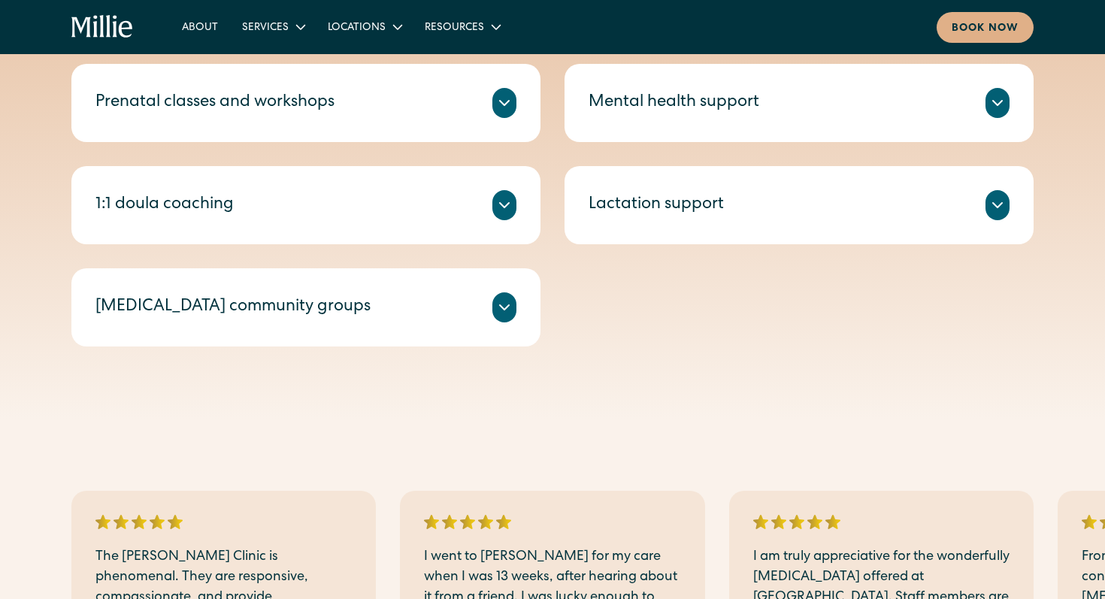
scroll to position [647, 0]
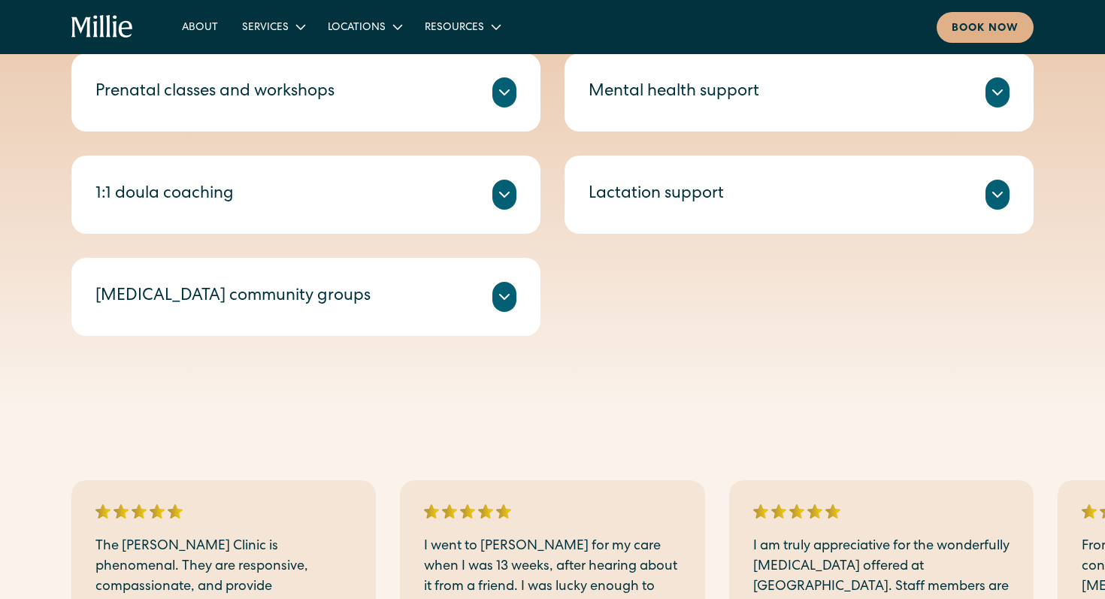
click at [386, 95] on div "Prenatal classes and workshops" at bounding box center [305, 92] width 421 height 30
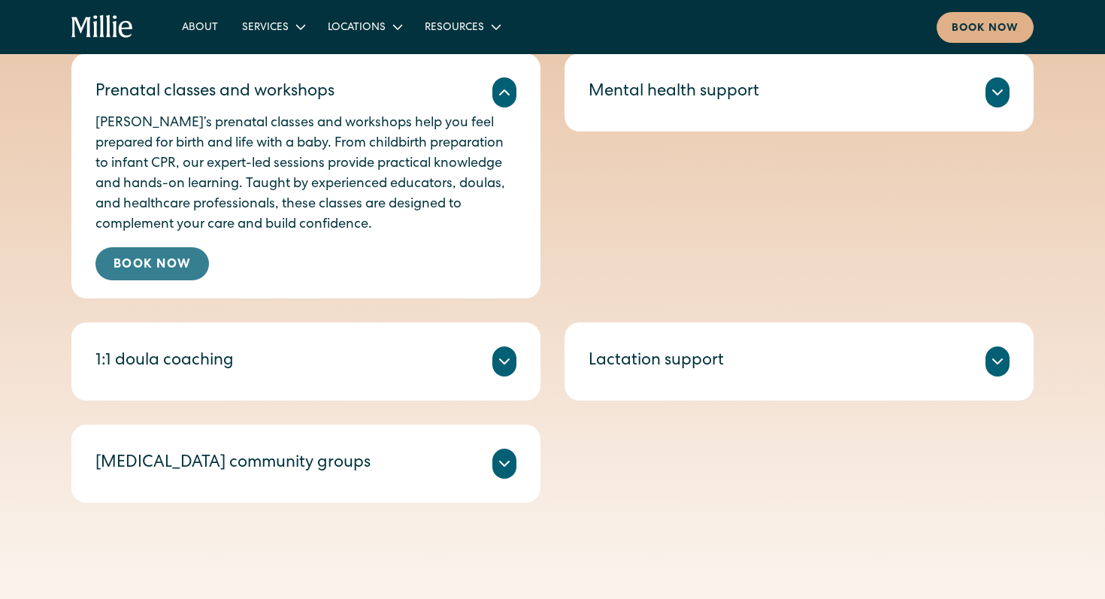
click at [167, 250] on link "Book Now" at bounding box center [152, 263] width 114 height 33
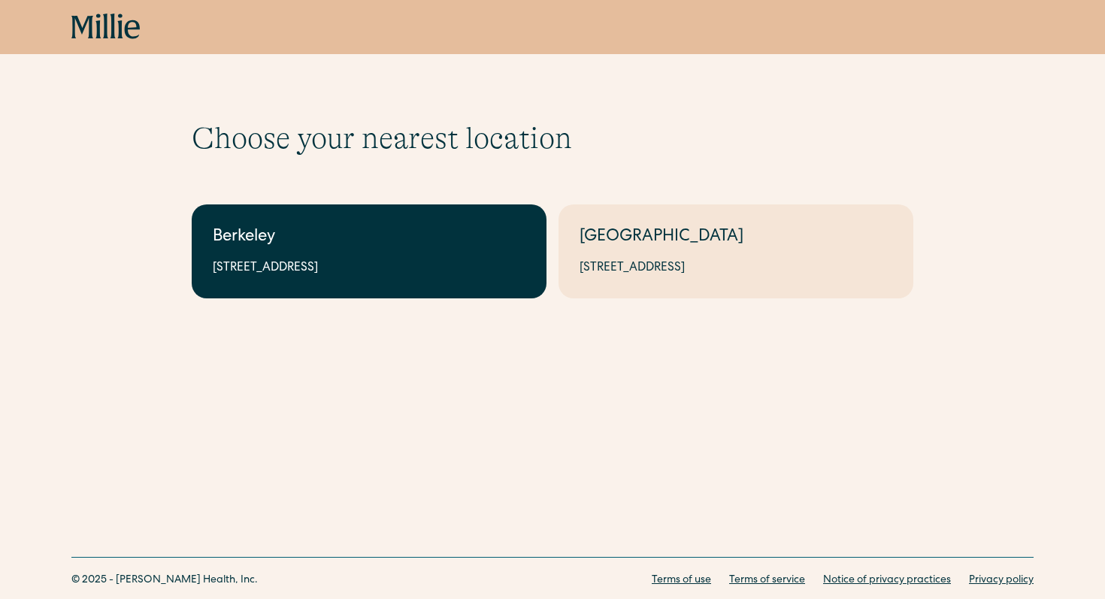
click at [233, 247] on div "Berkeley" at bounding box center [369, 238] width 313 height 25
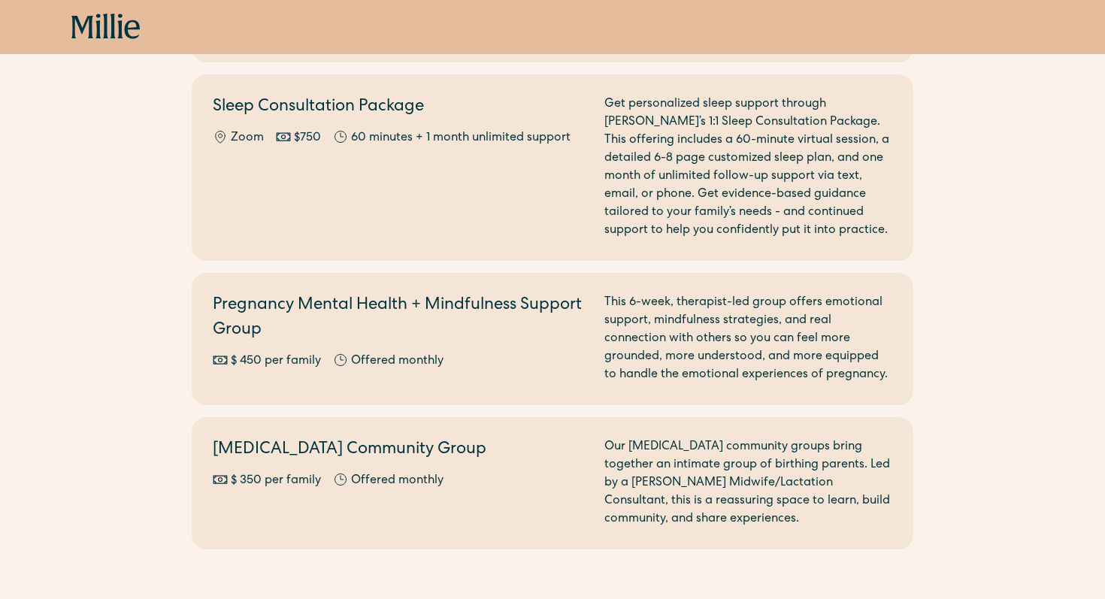
scroll to position [1861, 0]
